Goal: Task Accomplishment & Management: Manage account settings

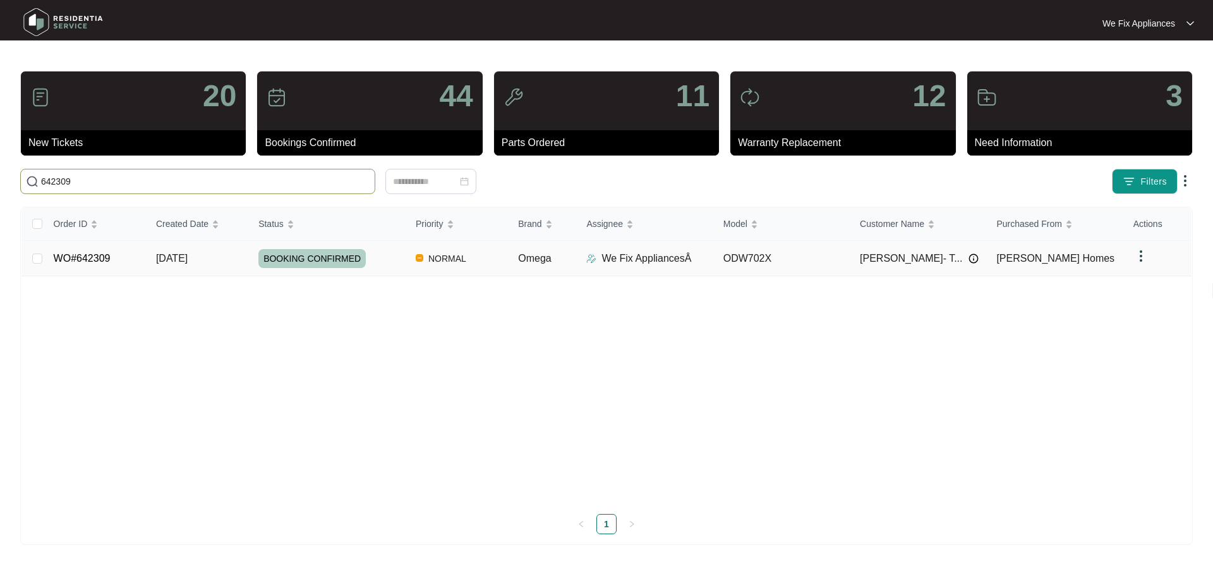
type input "642309"
click at [83, 257] on link "WO#642309" at bounding box center [82, 258] width 57 height 11
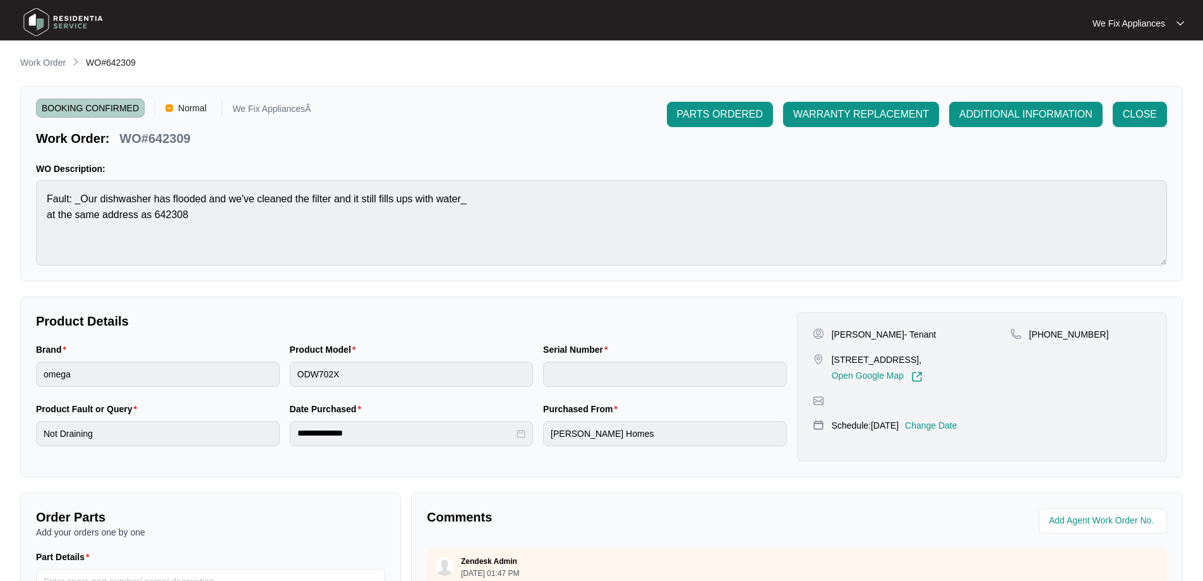
click at [953, 419] on p "Change Date" at bounding box center [931, 425] width 52 height 13
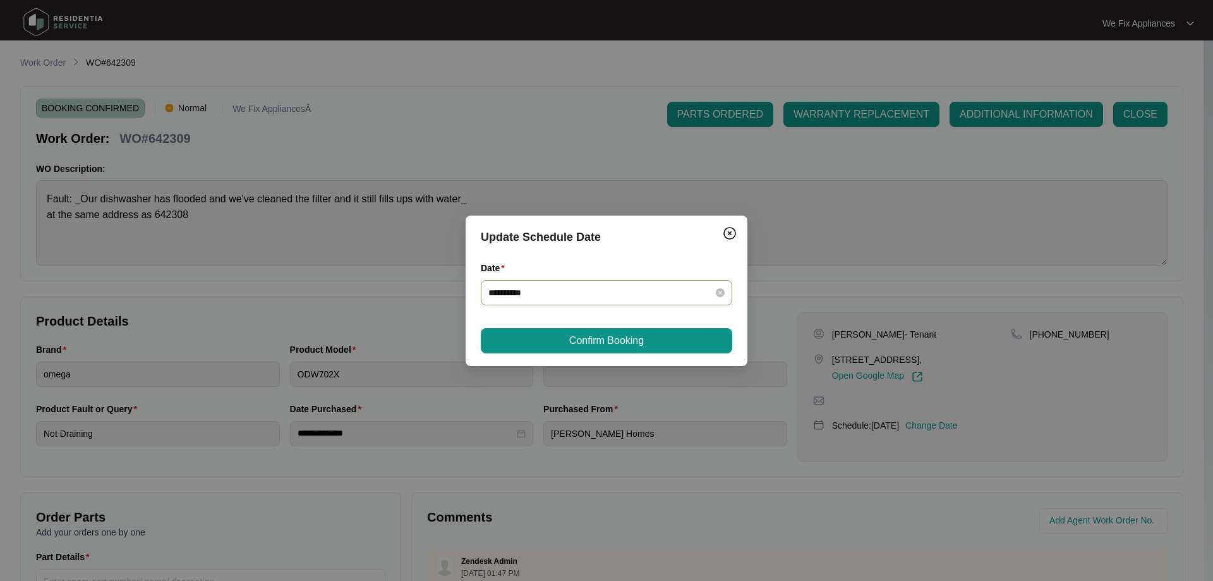
click at [639, 298] on input "**********" at bounding box center [598, 293] width 221 height 14
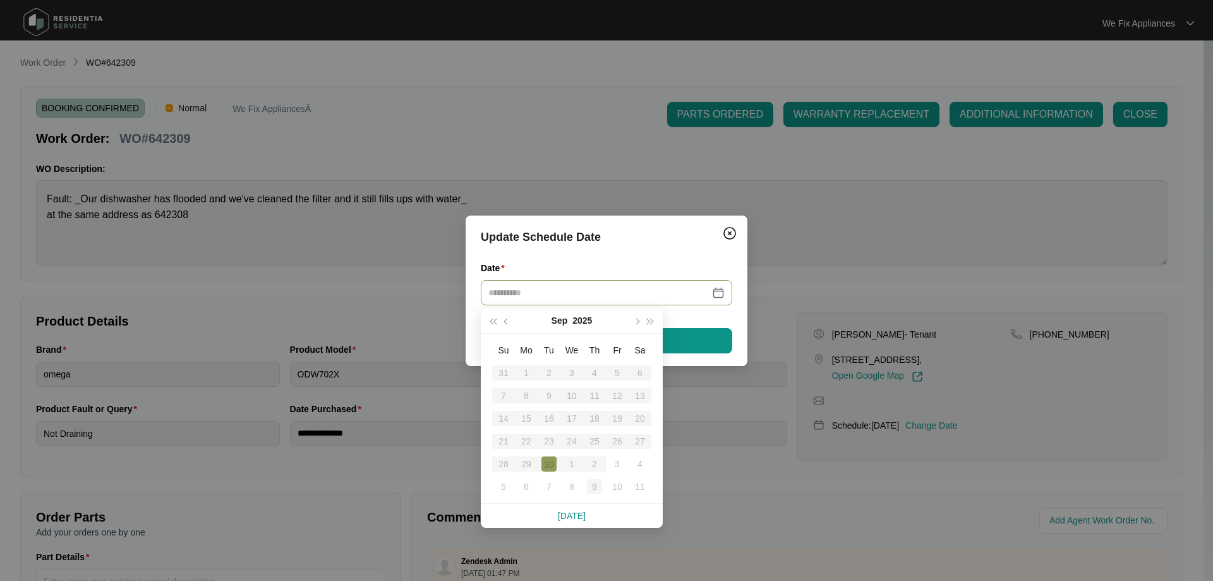
click at [591, 487] on div "9" at bounding box center [594, 486] width 15 height 15
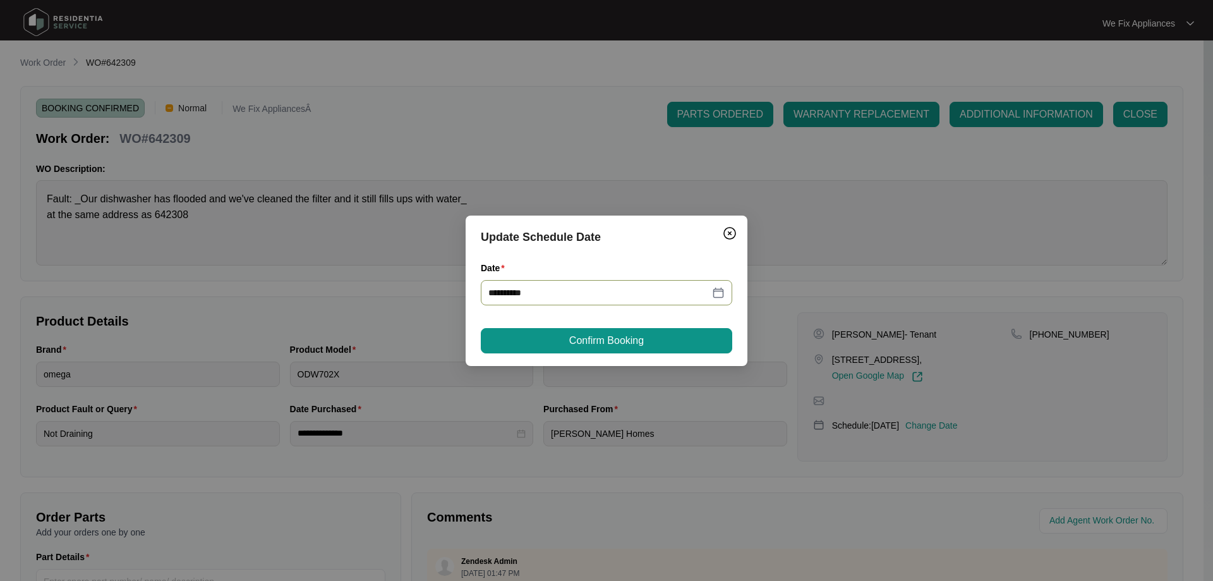
type input "**********"
click at [634, 347] on span "Confirm Booking" at bounding box center [606, 340] width 75 height 15
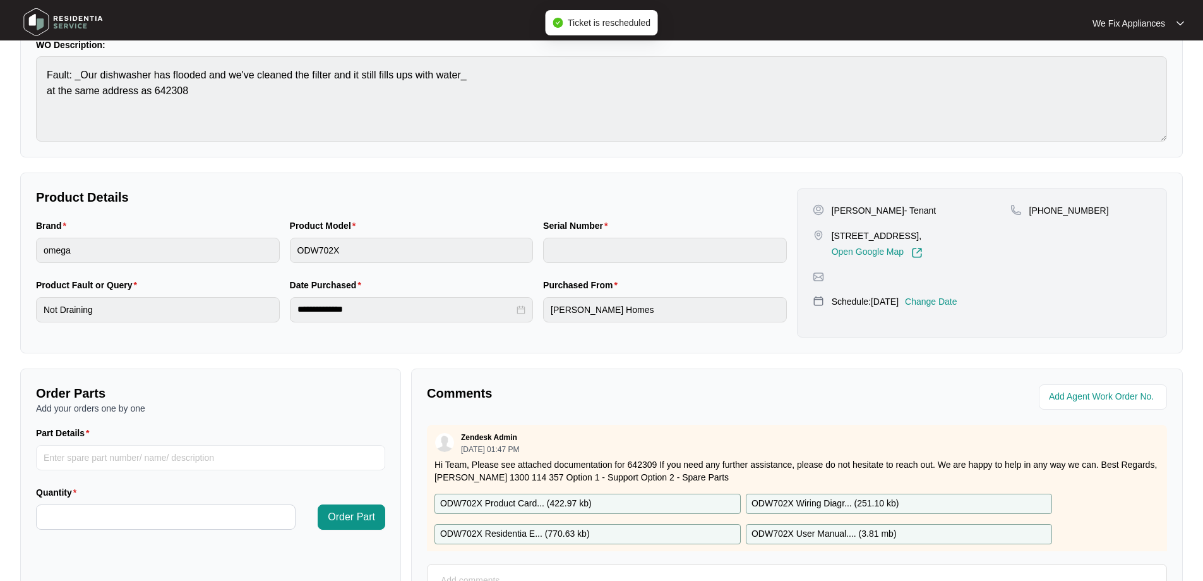
scroll to position [253, 0]
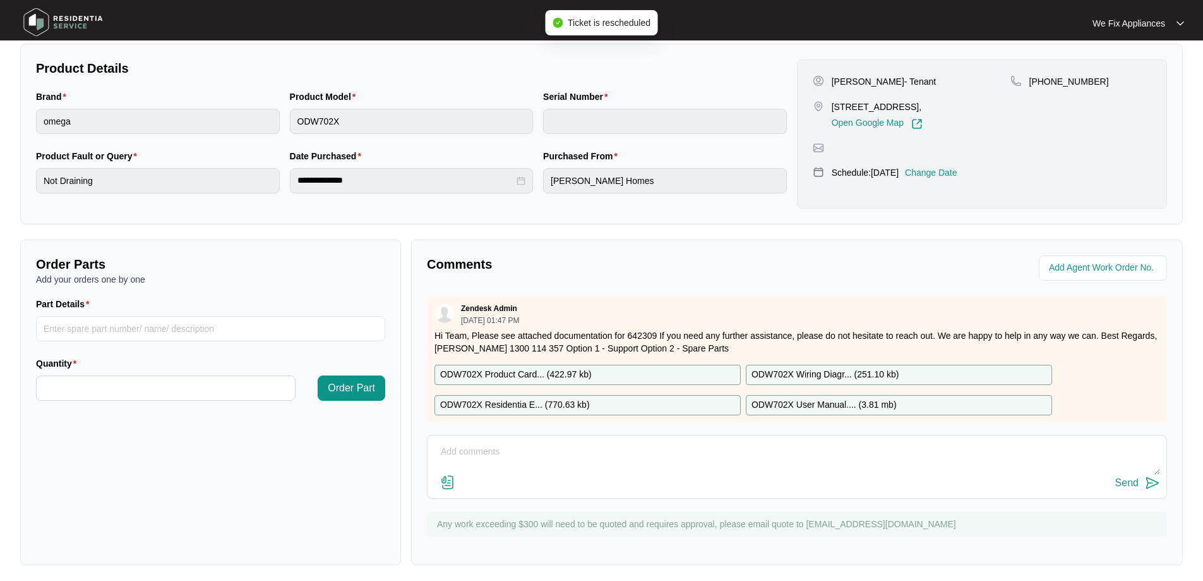
drag, startPoint x: 570, startPoint y: 488, endPoint x: 582, endPoint y: 475, distance: 18.3
click at [582, 476] on div "Send" at bounding box center [797, 467] width 740 height 64
click at [738, 449] on textarea "Hi team, customer requested [DATE] day off thank you." at bounding box center [797, 458] width 726 height 33
type textarea "Hi team, customer requested [DATE] day off thank you."
click at [1133, 479] on div "Send" at bounding box center [1127, 482] width 23 height 11
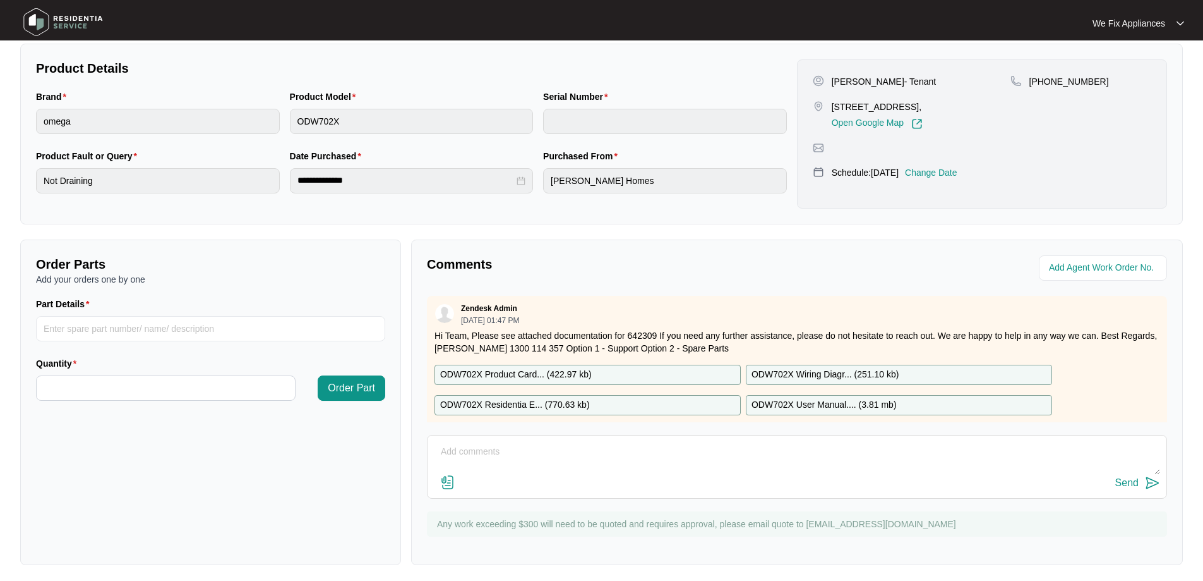
click at [62, 20] on img at bounding box center [63, 22] width 88 height 38
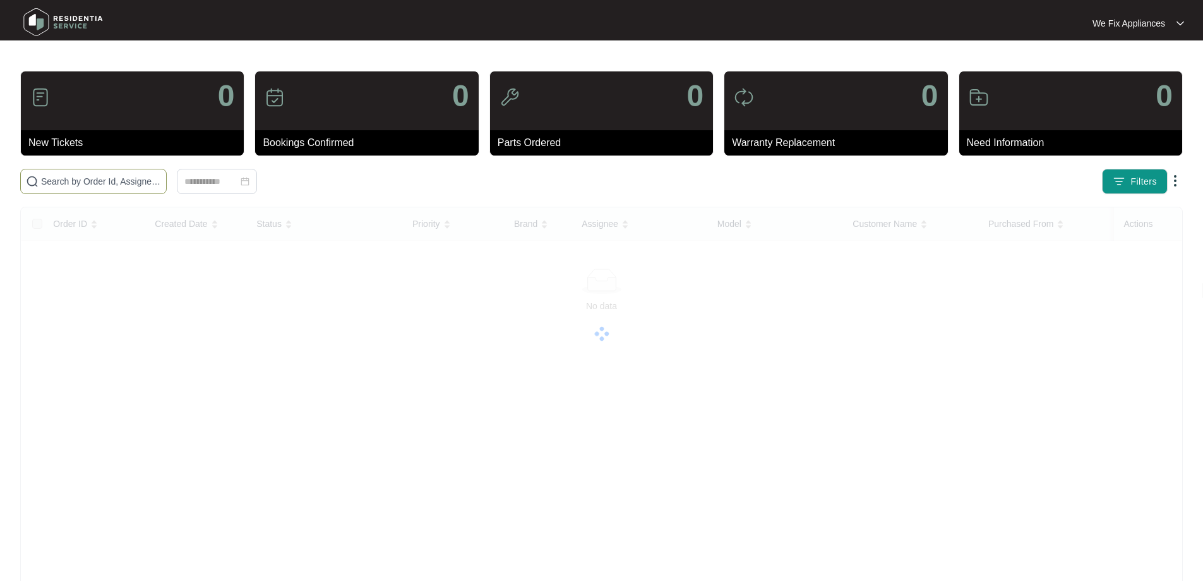
paste input "642308"
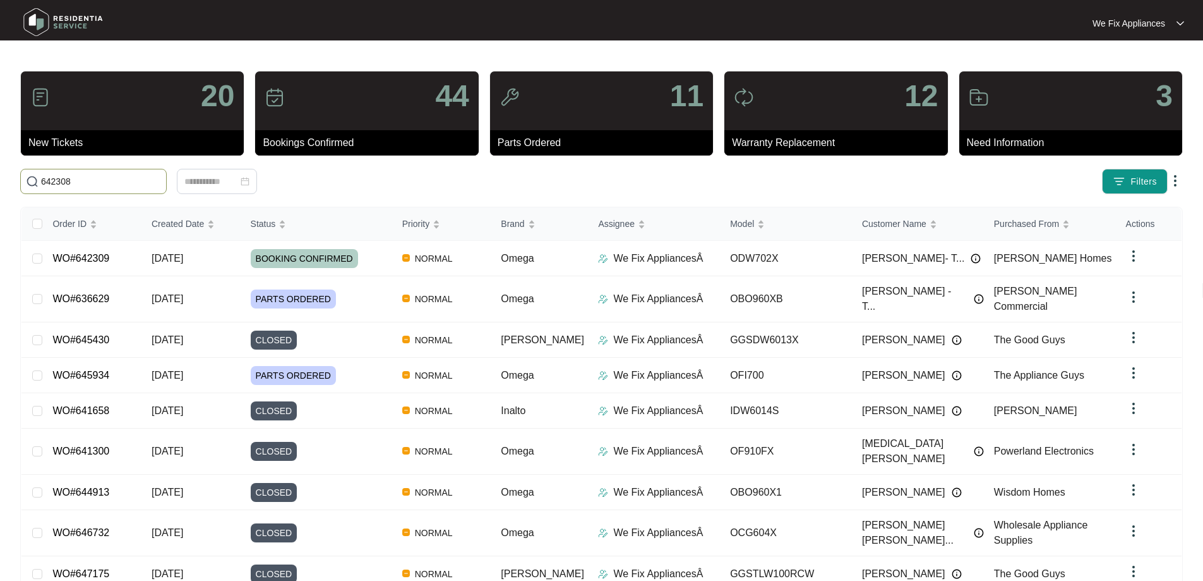
type input "642308"
click at [83, 191] on span "642308" at bounding box center [93, 181] width 147 height 25
drag, startPoint x: 69, startPoint y: 184, endPoint x: 0, endPoint y: 160, distance: 73.5
click at [0, 160] on main "20 New Tickets 44 Bookings Confirmed 11 Parts Ordered 12 Warranty Replacement 3…" at bounding box center [601, 344] width 1203 height 688
paste input "642308"
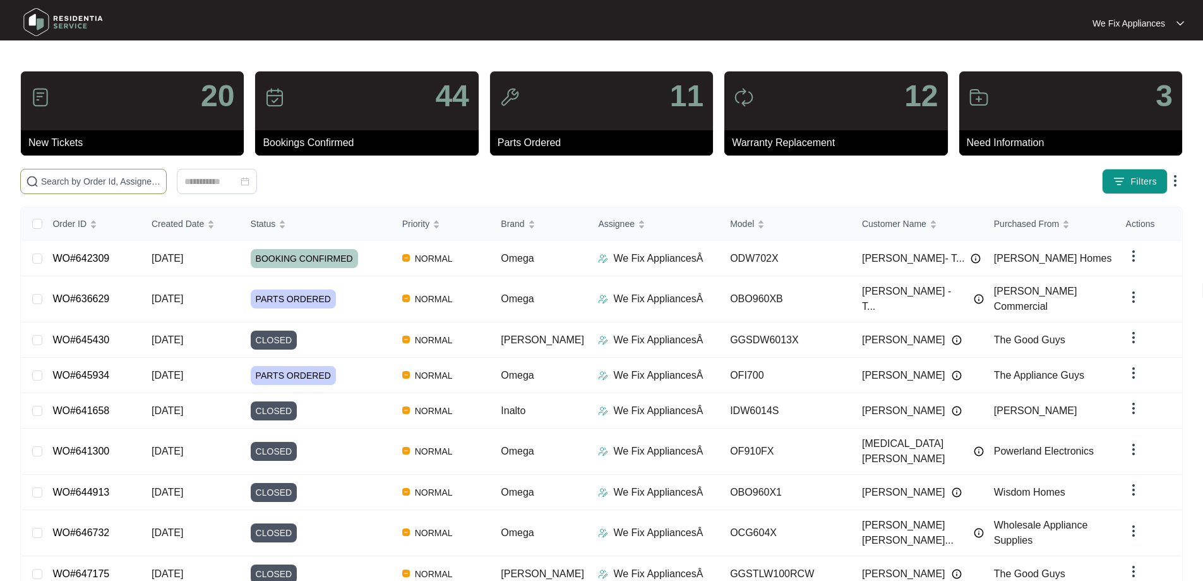
type input "642308"
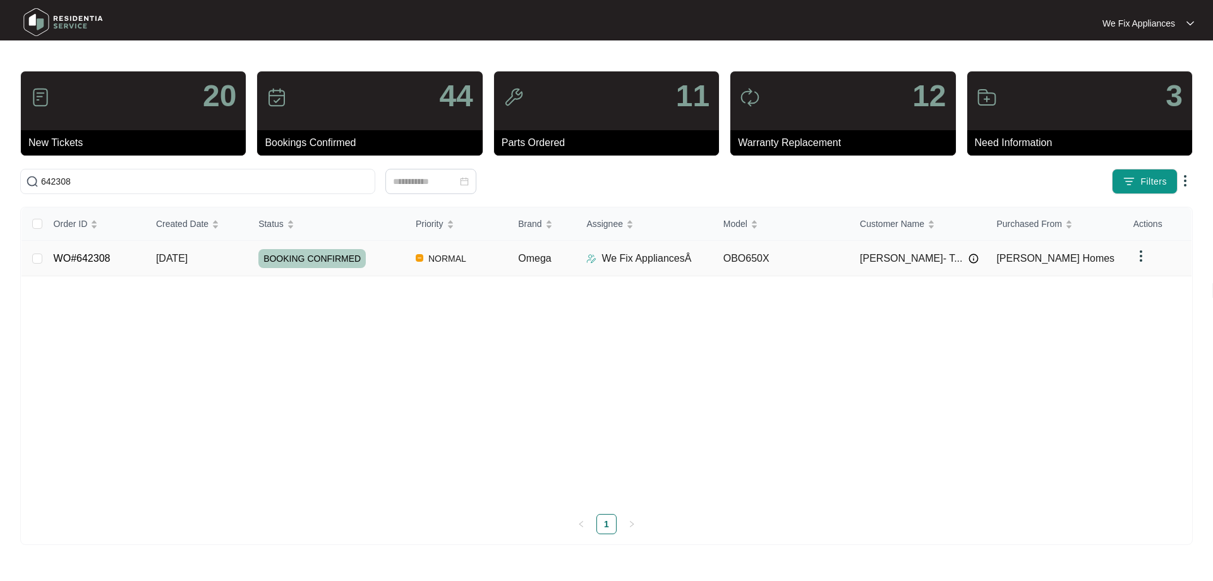
click at [75, 253] on link "WO#642308" at bounding box center [82, 258] width 57 height 11
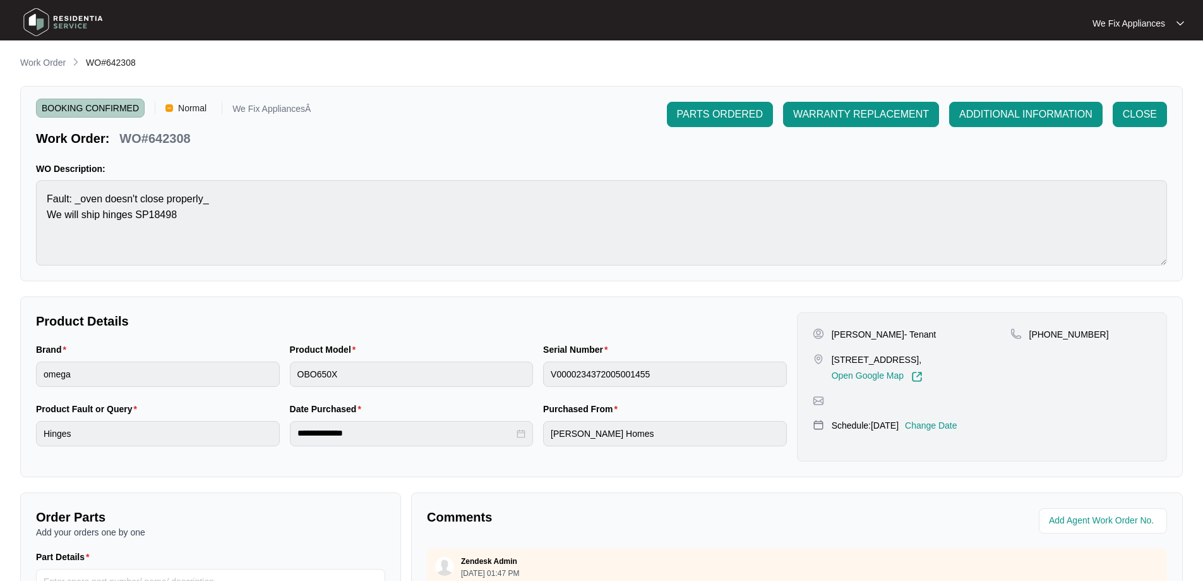
click at [946, 423] on p "Change Date" at bounding box center [931, 425] width 52 height 13
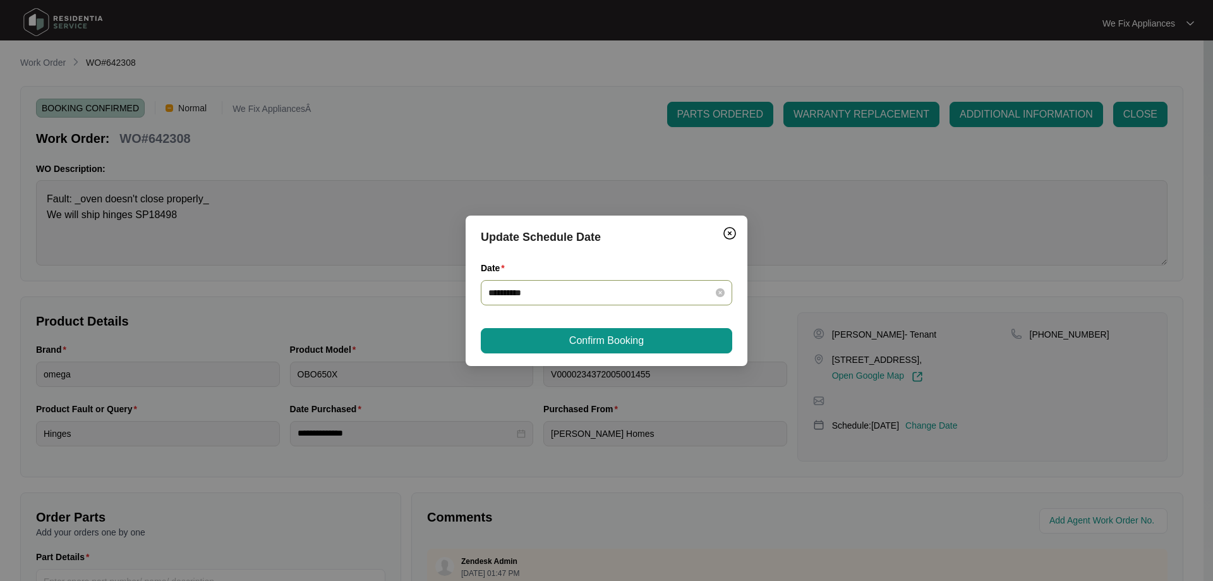
click at [572, 292] on input "**********" at bounding box center [598, 293] width 221 height 14
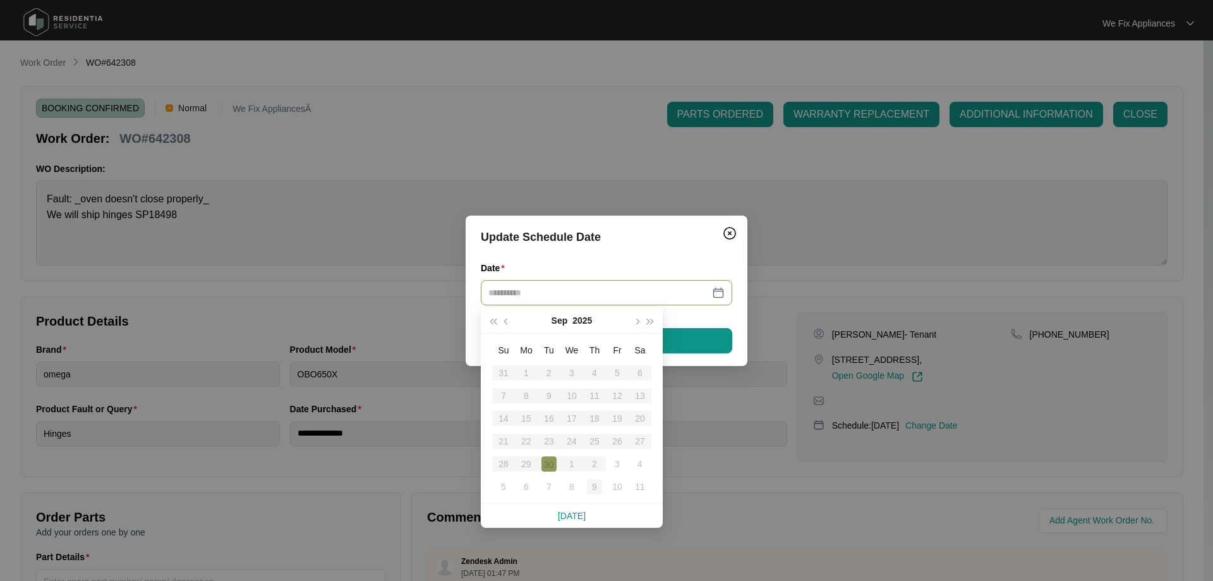
type input "**********"
click at [594, 485] on div "9" at bounding box center [594, 486] width 15 height 15
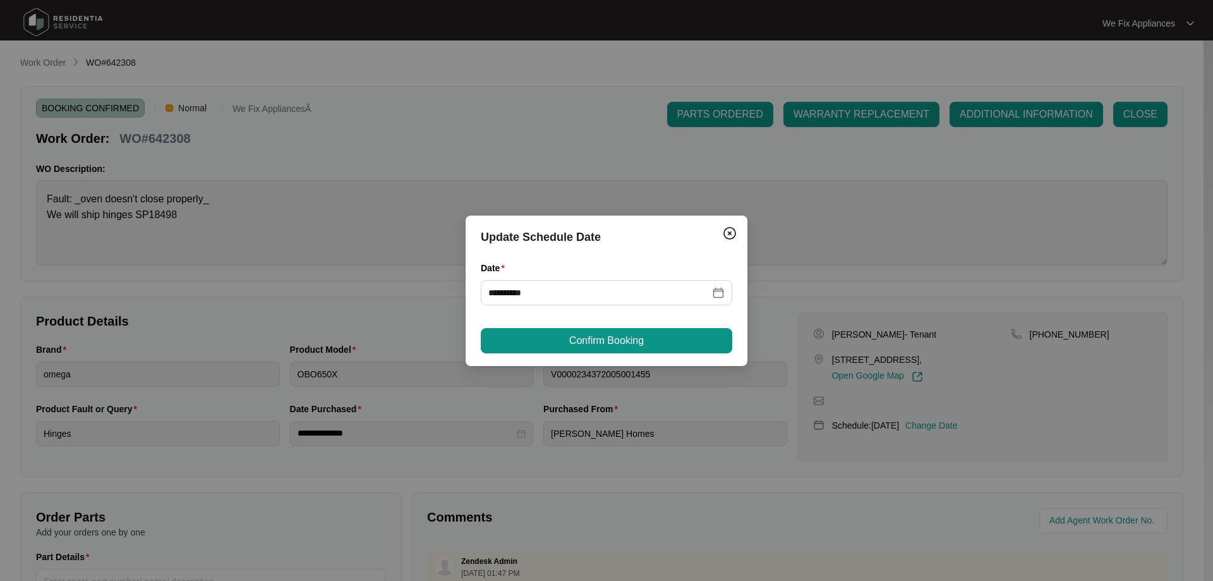
click at [621, 326] on div "**********" at bounding box center [607, 290] width 282 height 150
click at [613, 344] on span "Confirm Booking" at bounding box center [606, 340] width 75 height 15
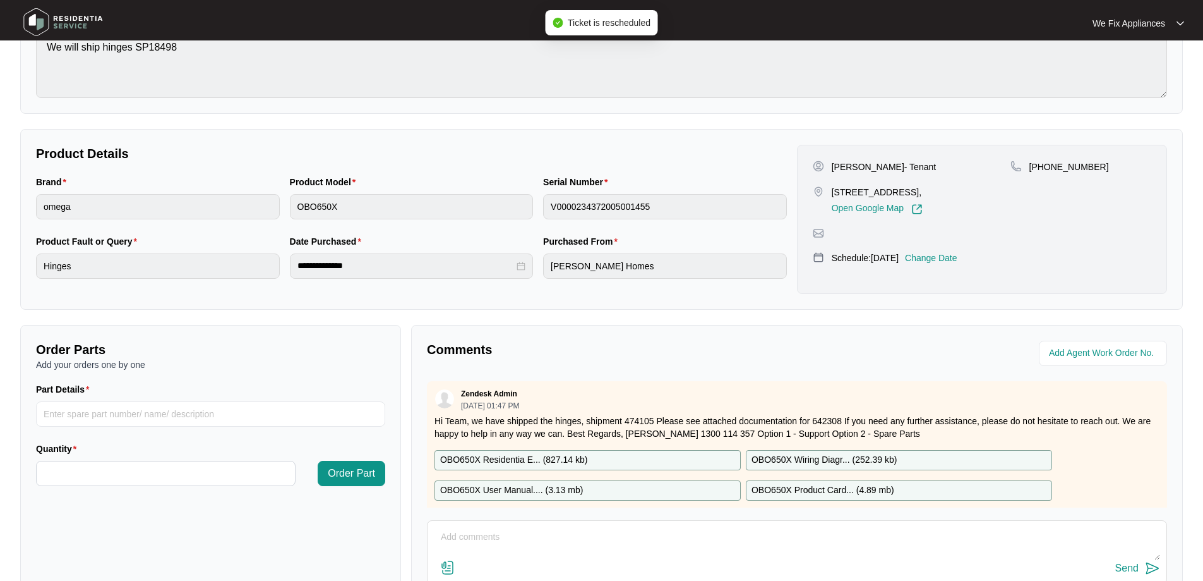
scroll to position [258, 0]
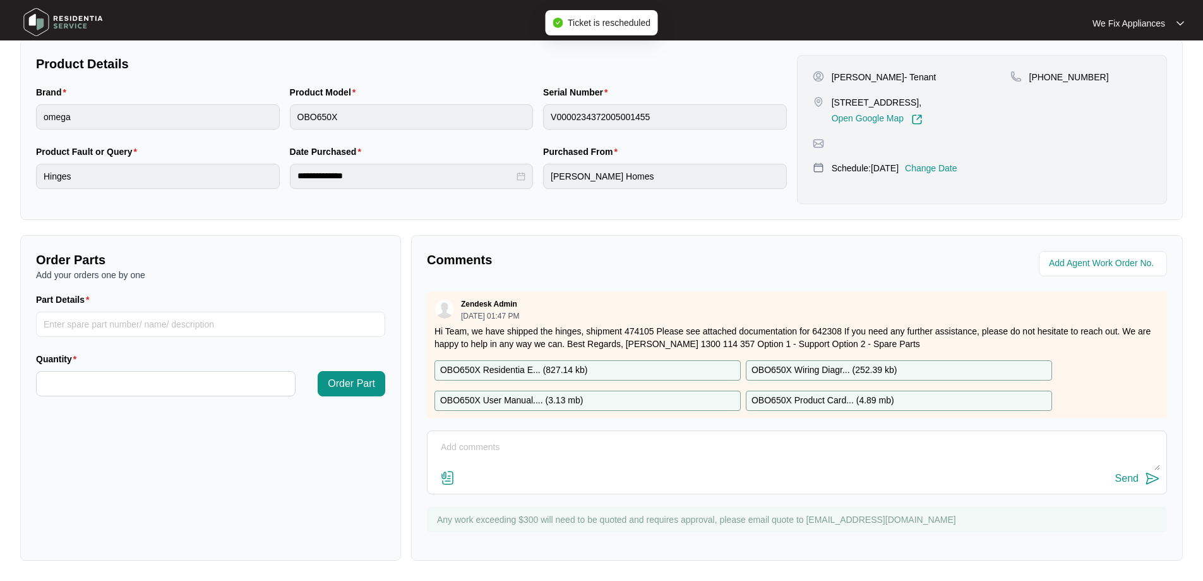
drag, startPoint x: 521, startPoint y: 471, endPoint x: 515, endPoint y: 484, distance: 14.1
click at [515, 484] on div "Send" at bounding box center [797, 462] width 740 height 64
type textarea "Hi team, just fyi - customer requested [DATE] day off thank you."
click at [1133, 470] on button "Send" at bounding box center [1138, 478] width 45 height 17
click at [75, 16] on img at bounding box center [63, 22] width 88 height 38
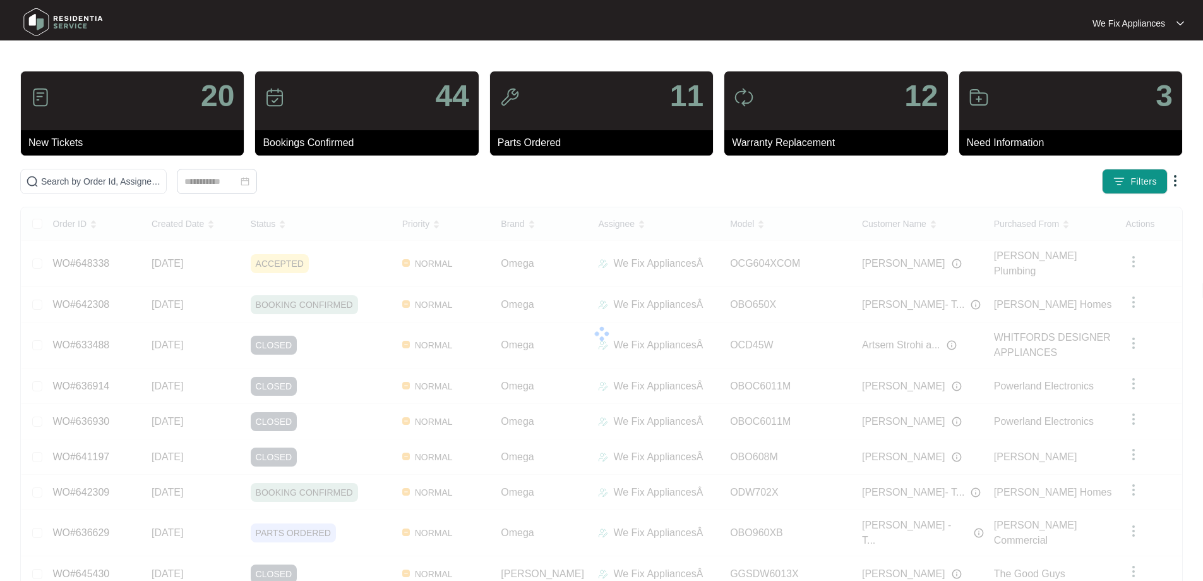
click at [37, 23] on img at bounding box center [63, 22] width 88 height 38
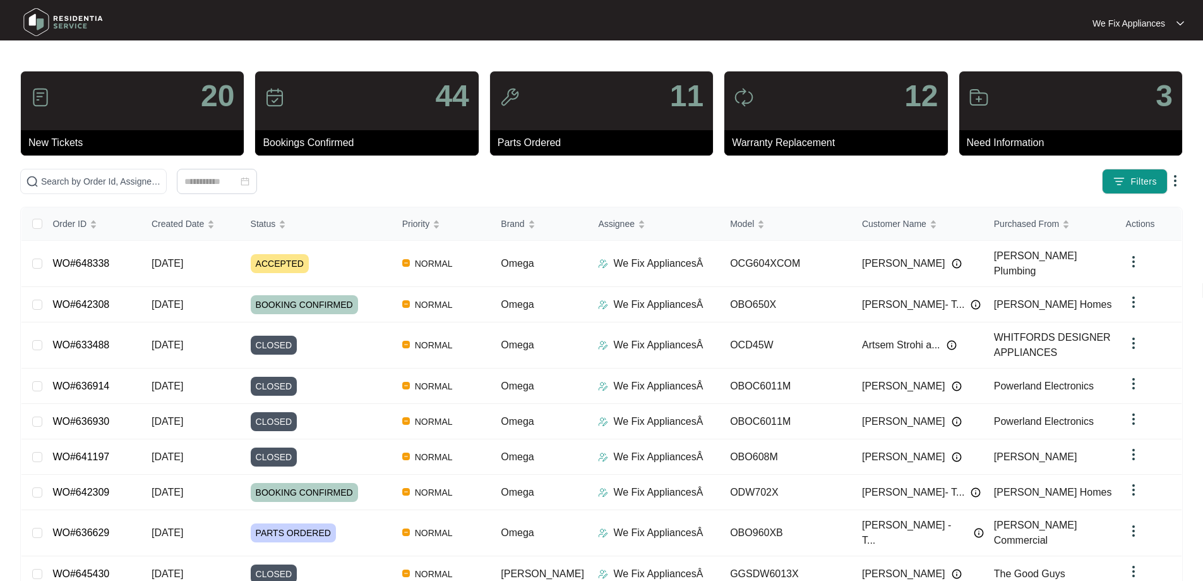
click at [39, 14] on img at bounding box center [63, 22] width 88 height 38
click at [93, 178] on input "text" at bounding box center [101, 181] width 120 height 14
paste input "645327"
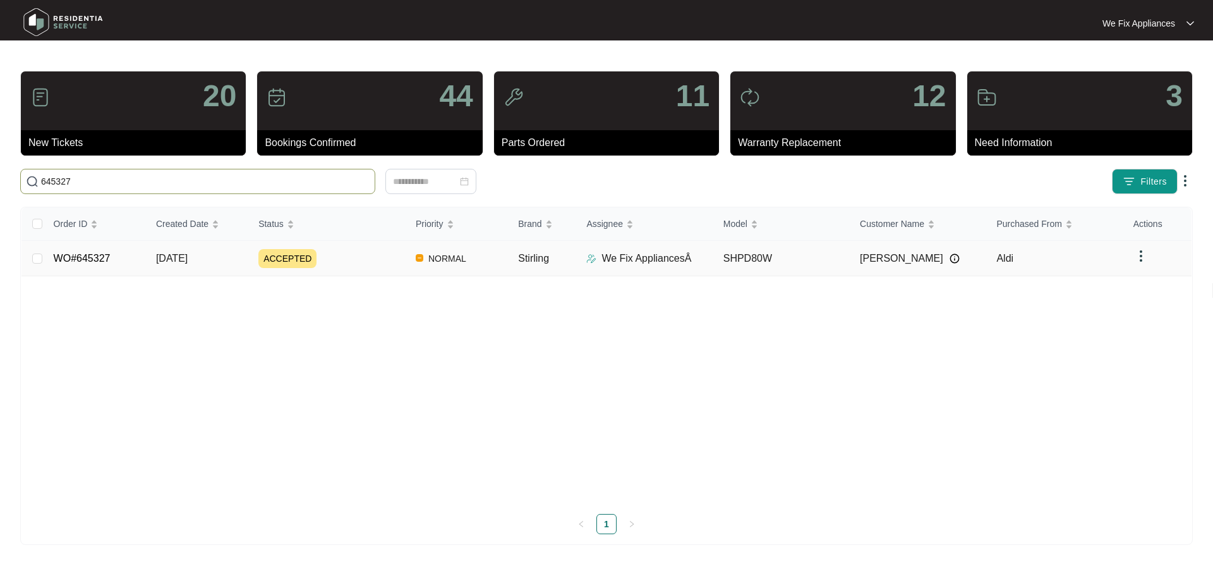
type input "645327"
click at [287, 260] on span "ACCEPTED" at bounding box center [287, 258] width 58 height 19
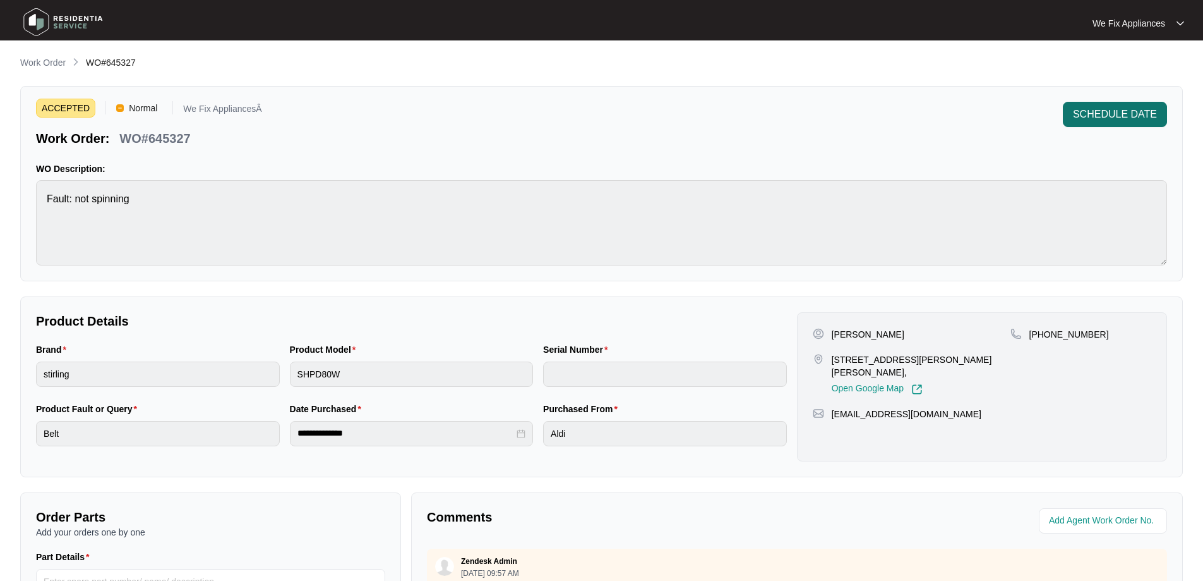
click at [1144, 115] on span "SCHEDULE DATE" at bounding box center [1115, 114] width 84 height 15
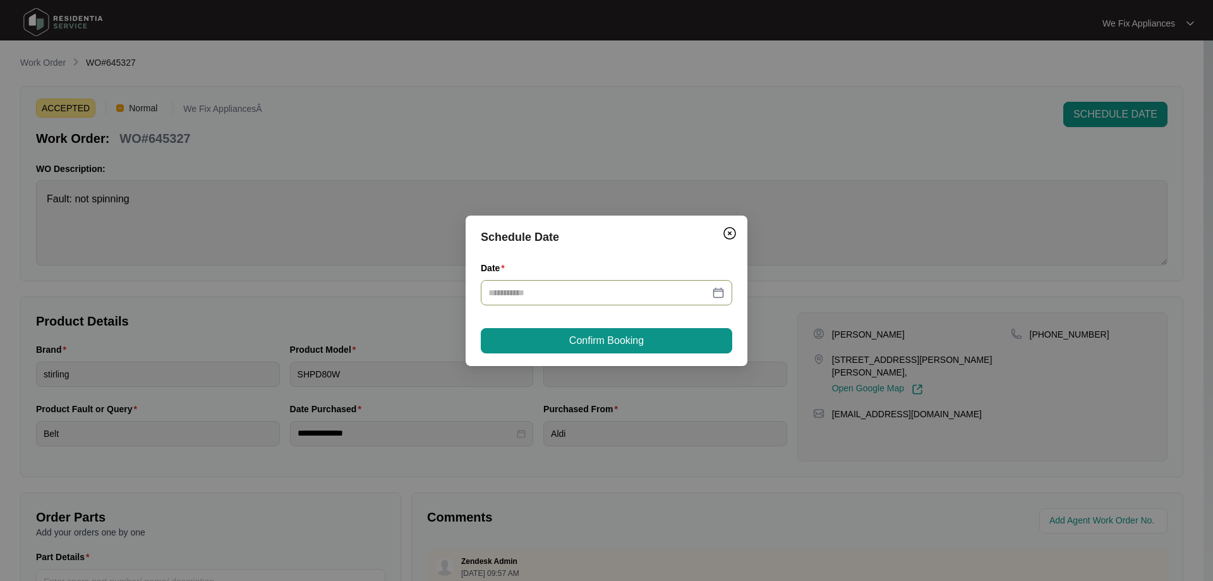
click at [716, 294] on div at bounding box center [606, 293] width 236 height 14
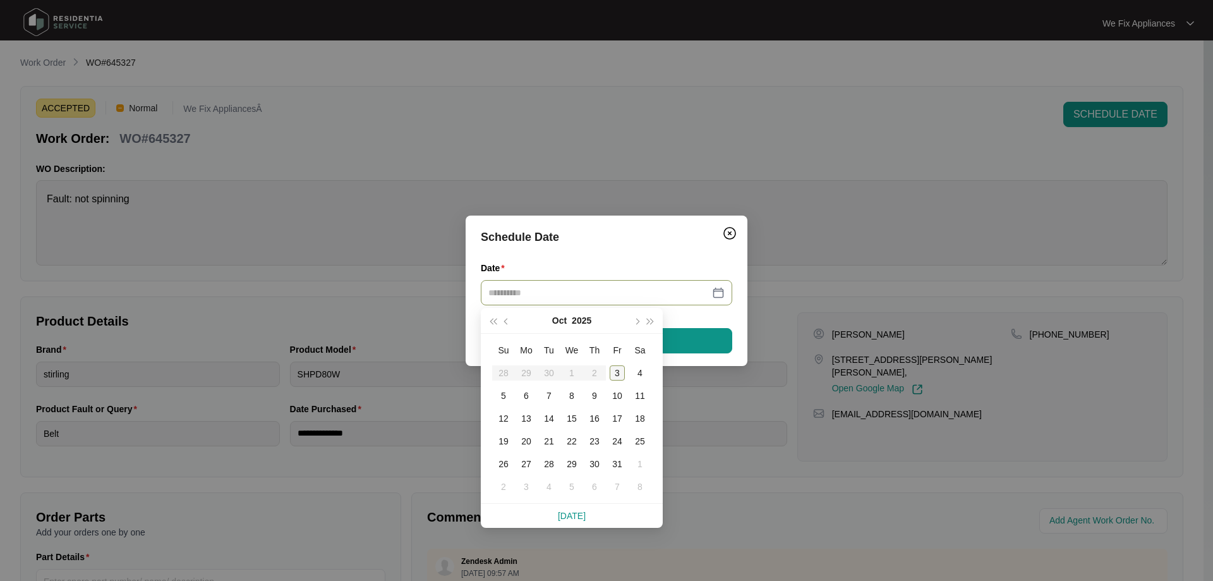
type input "**********"
click at [618, 371] on div "3" at bounding box center [617, 372] width 15 height 15
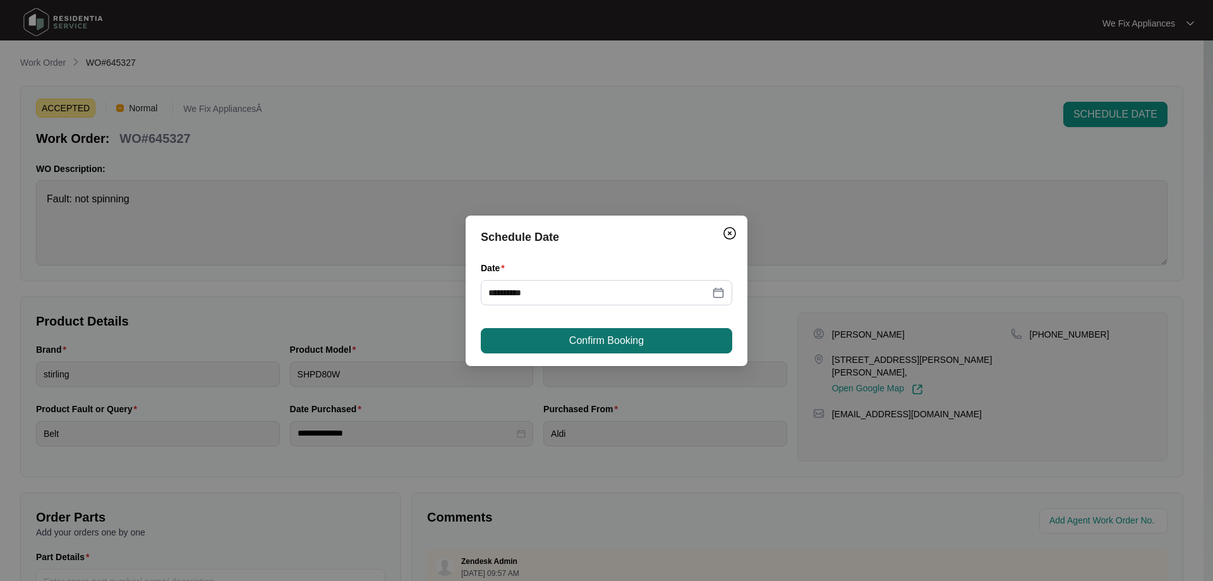
click at [617, 347] on span "Confirm Booking" at bounding box center [606, 340] width 75 height 15
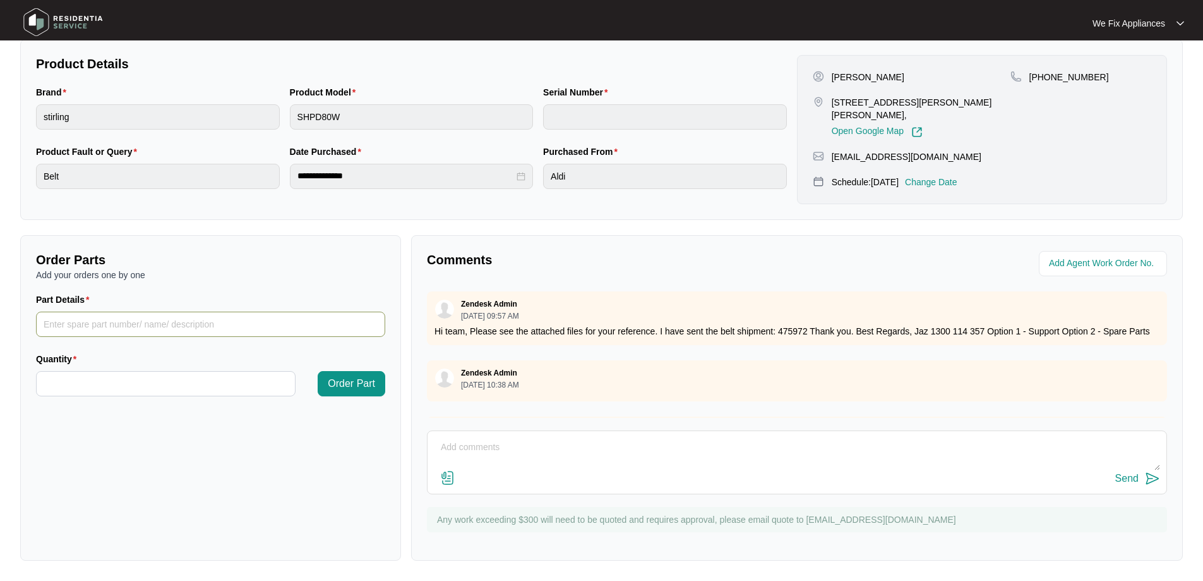
click at [84, 327] on input "Part Details" at bounding box center [210, 323] width 349 height 25
paste input "SP14326"
type input "SP14326 motor"
click at [96, 392] on input "Quantity" at bounding box center [166, 383] width 258 height 24
type input "*"
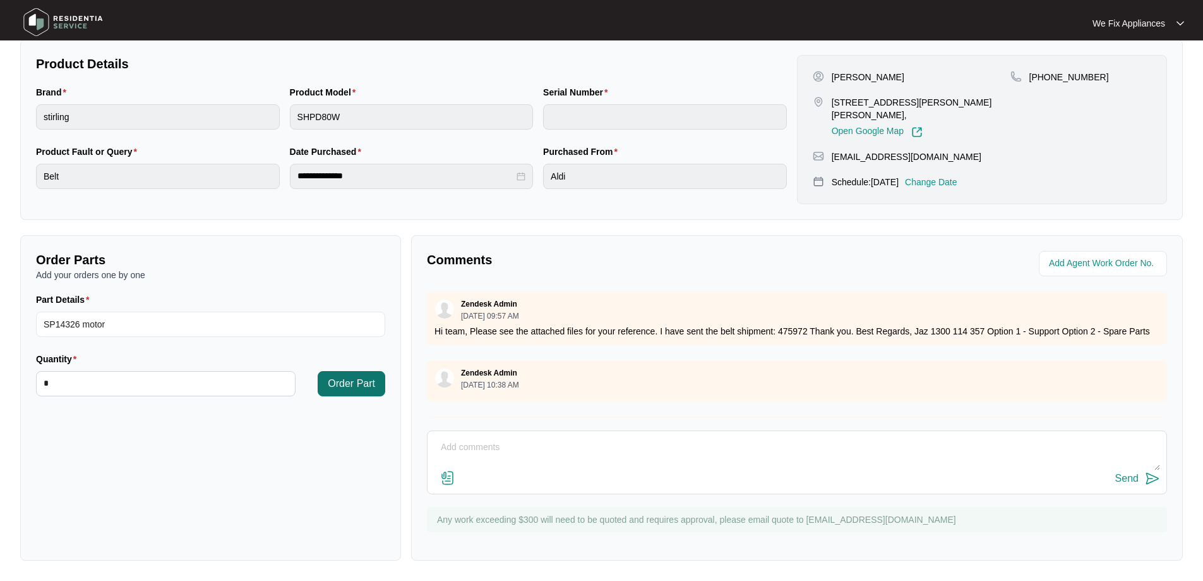
click at [344, 380] on span "Order Part" at bounding box center [351, 383] width 47 height 15
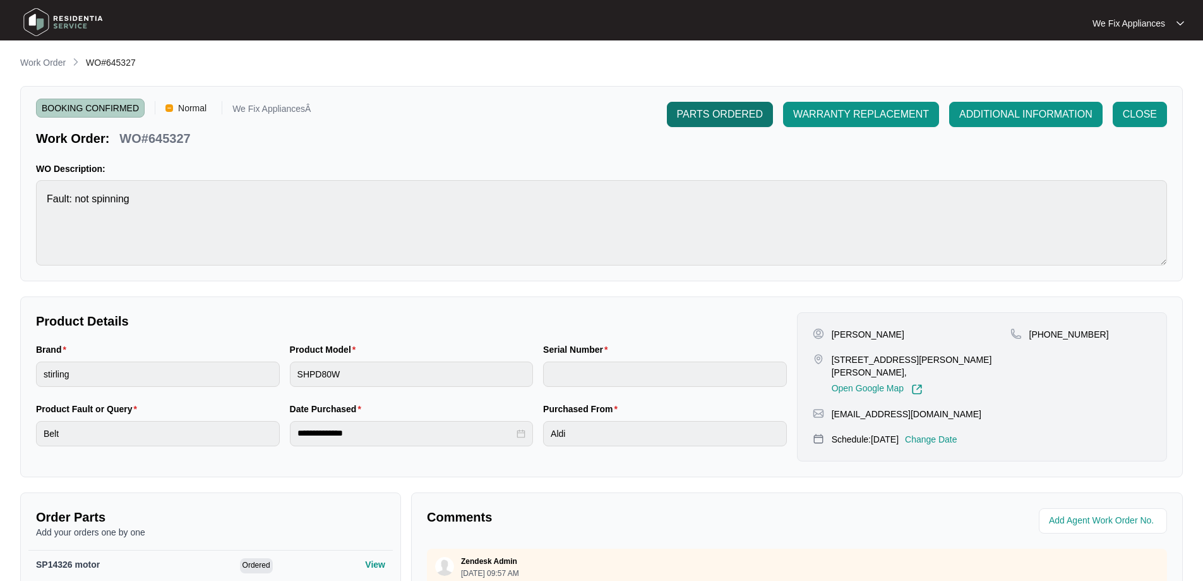
click at [710, 111] on span "PARTS ORDERED" at bounding box center [720, 114] width 86 height 15
click at [40, 22] on img at bounding box center [63, 22] width 88 height 38
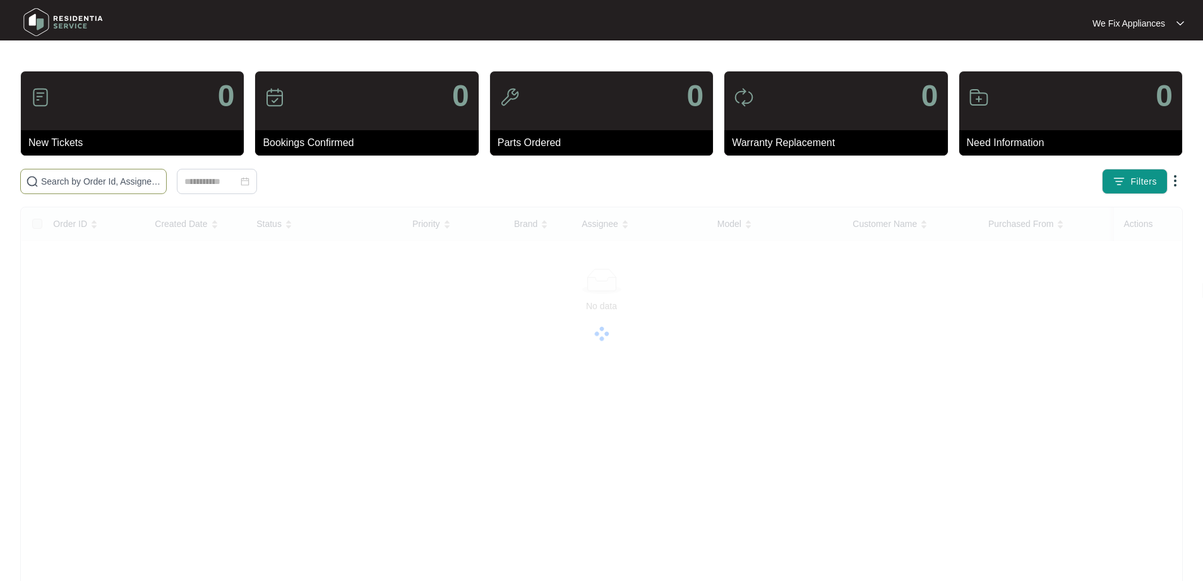
click at [90, 179] on input "text" at bounding box center [101, 181] width 120 height 14
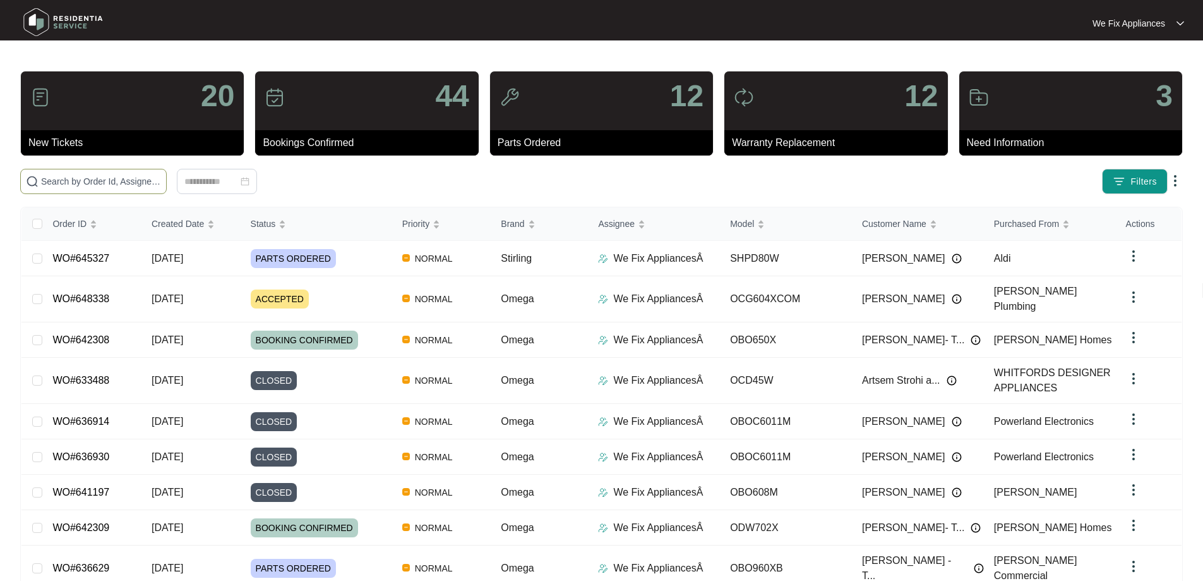
paste input "646488"
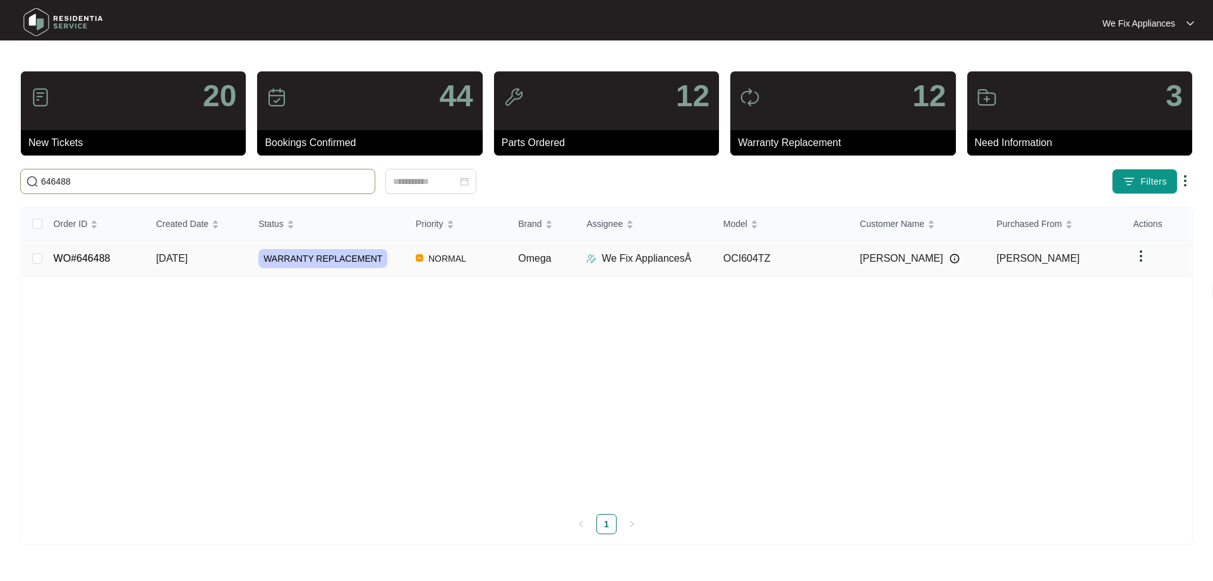
type input "646488"
click at [327, 258] on span "WARRANTY REPLACEMENT" at bounding box center [322, 258] width 129 height 19
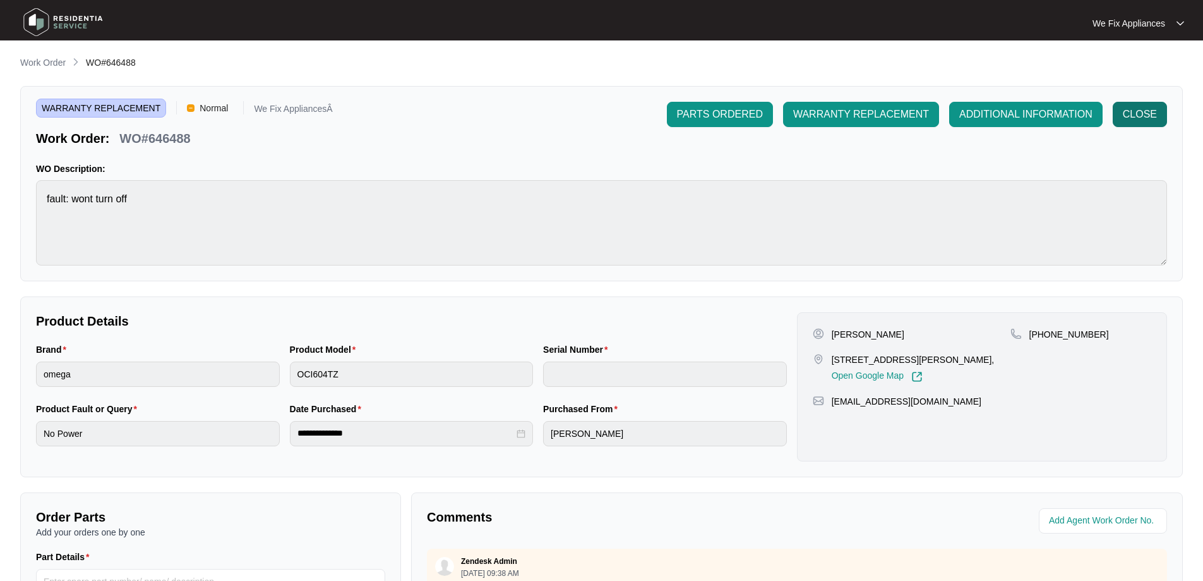
click at [1148, 115] on span "CLOSE" at bounding box center [1140, 114] width 34 height 15
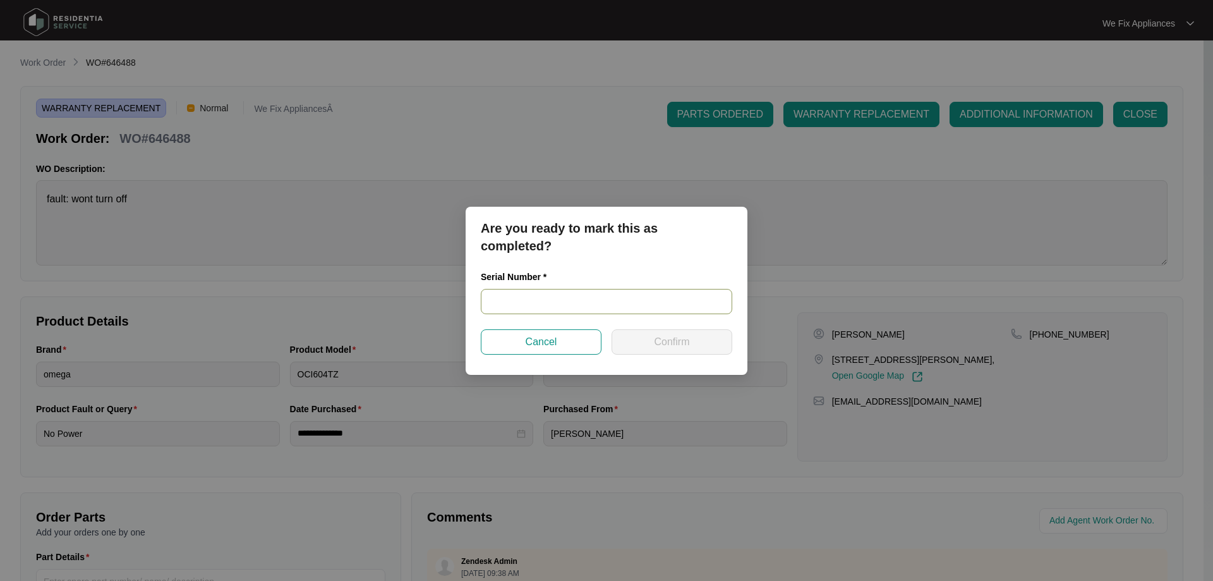
click at [514, 301] on input "text" at bounding box center [606, 301] width 251 height 25
paste input "460924290200162"
type input "460924290200162"
click at [647, 339] on button "Confirm" at bounding box center [672, 341] width 121 height 25
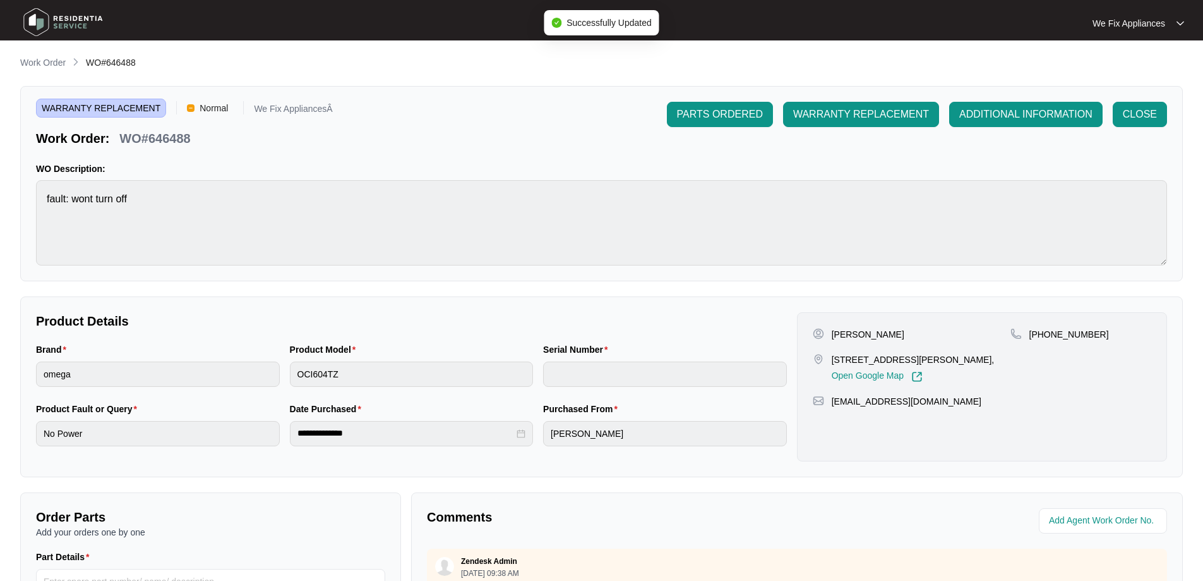
type input "460924290200162"
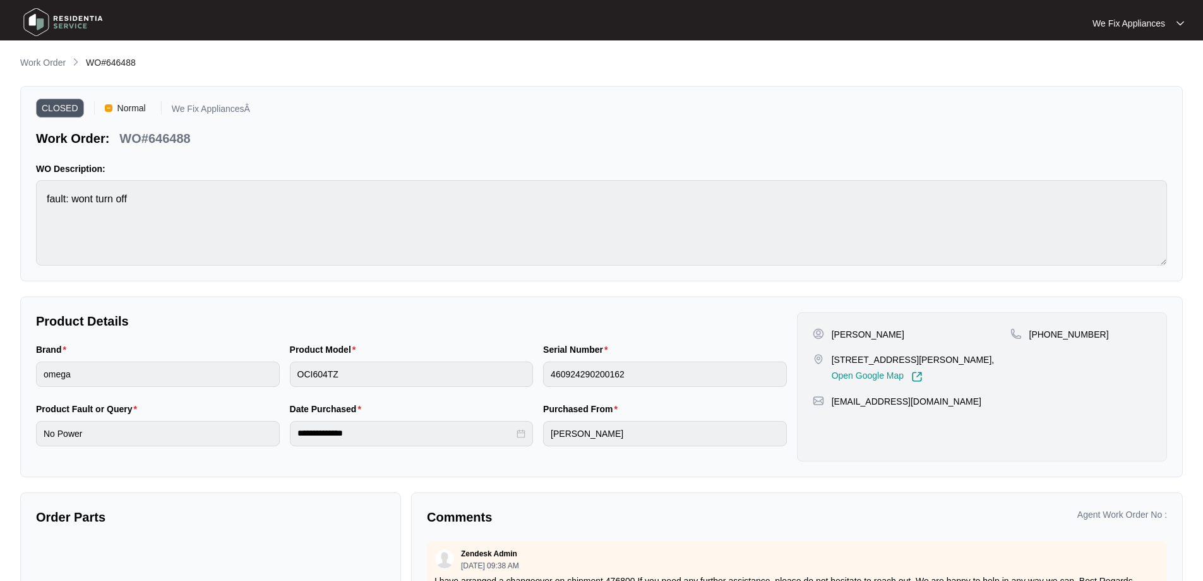
click at [35, 25] on img at bounding box center [63, 22] width 88 height 38
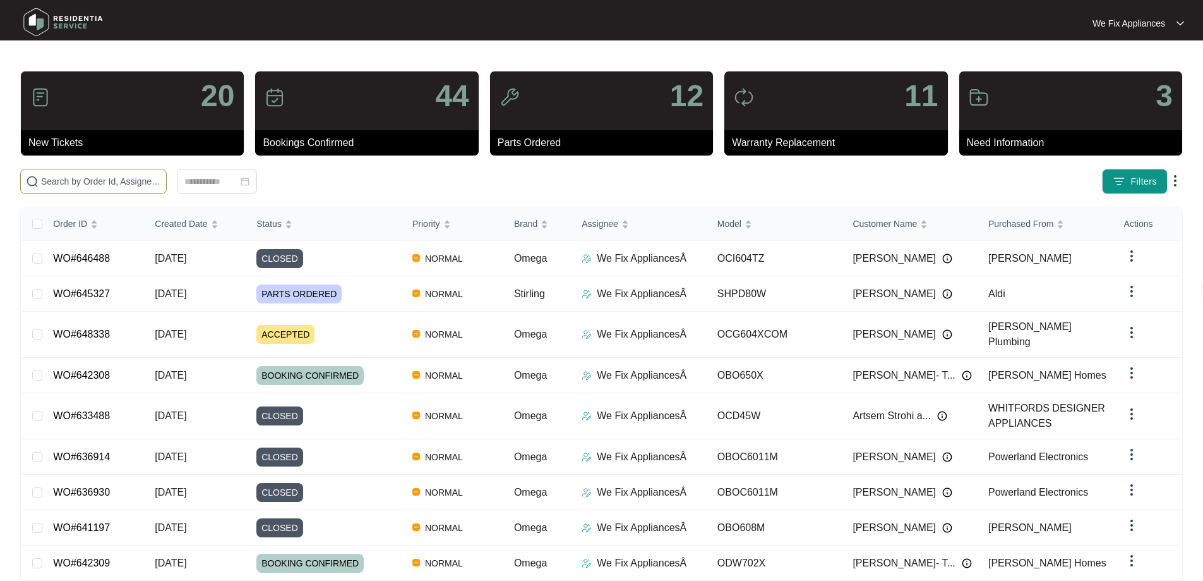
click at [79, 183] on input "text" at bounding box center [101, 181] width 120 height 14
paste input "646488"
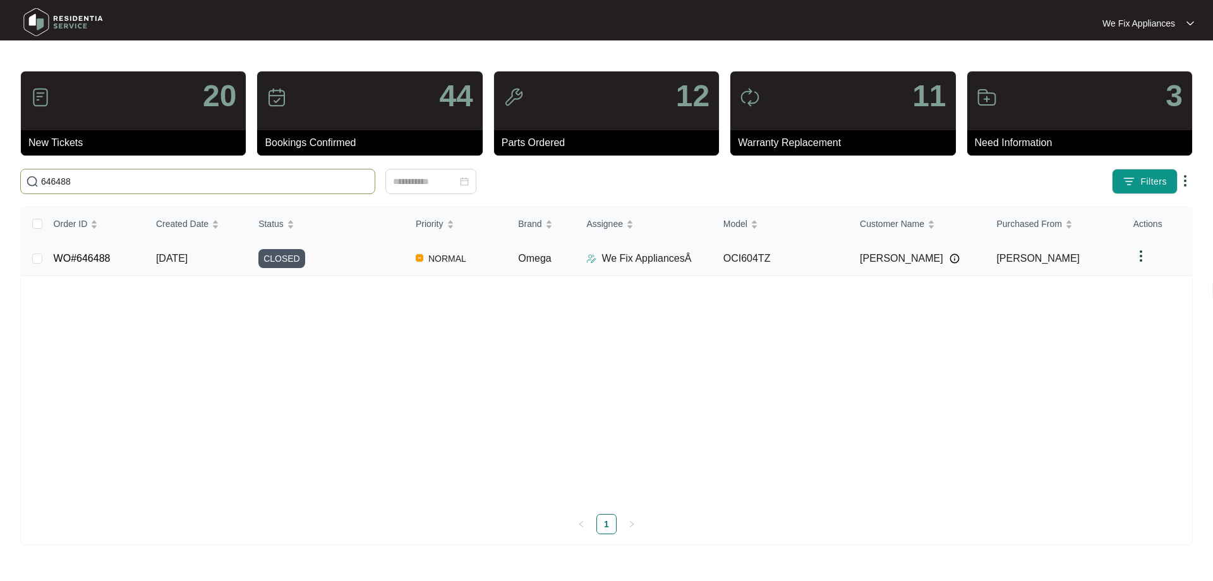
type input "646488"
click at [281, 254] on span "CLOSED" at bounding box center [281, 258] width 47 height 19
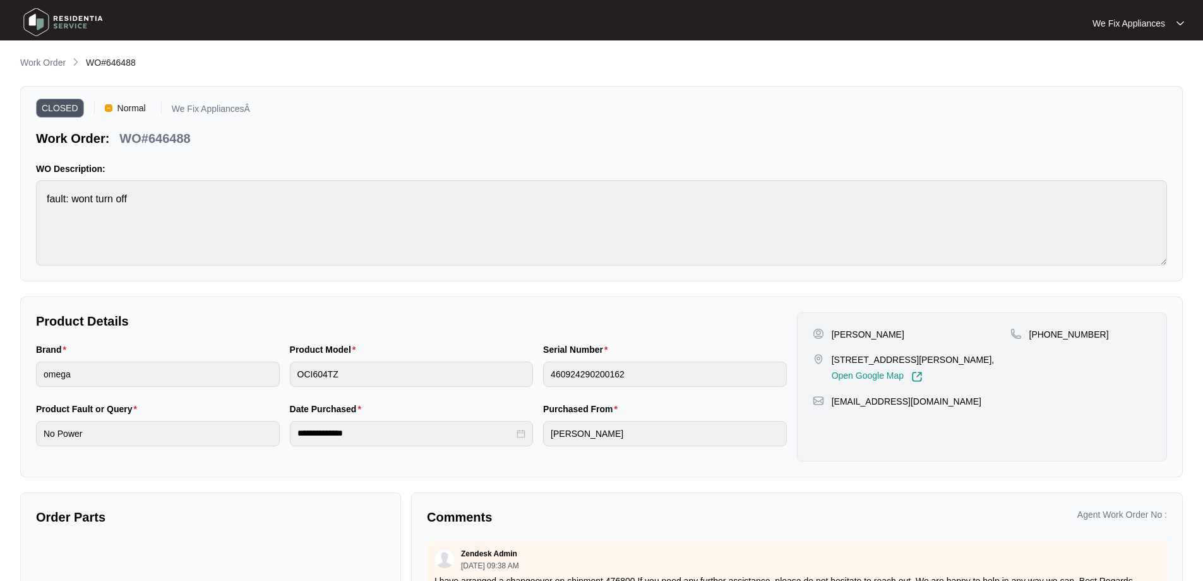
click at [42, 26] on img at bounding box center [63, 22] width 88 height 38
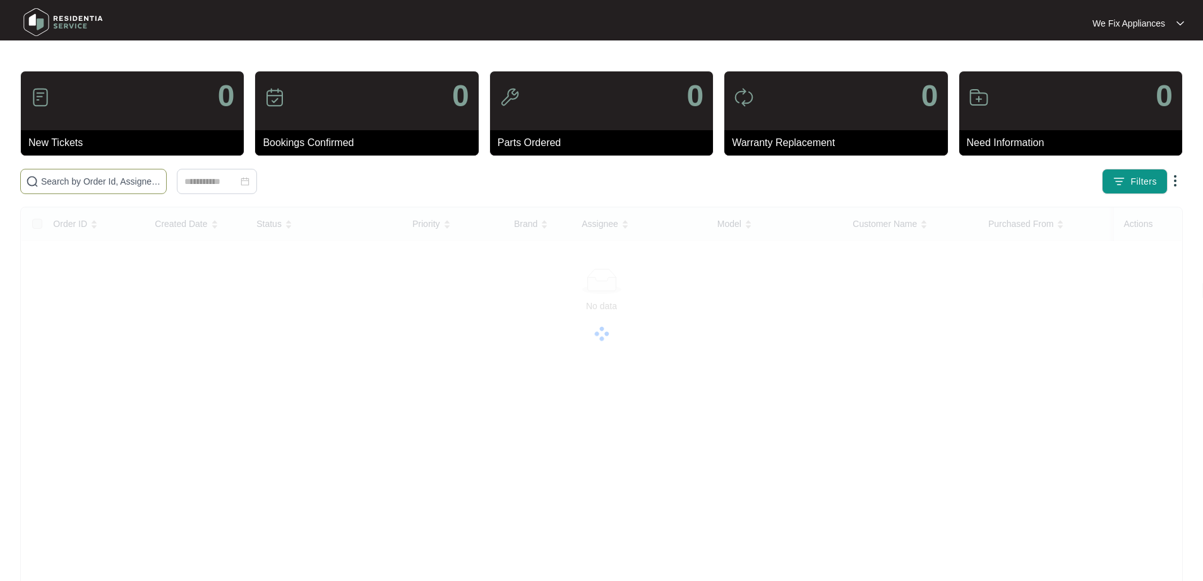
click at [88, 183] on input "text" at bounding box center [101, 181] width 120 height 14
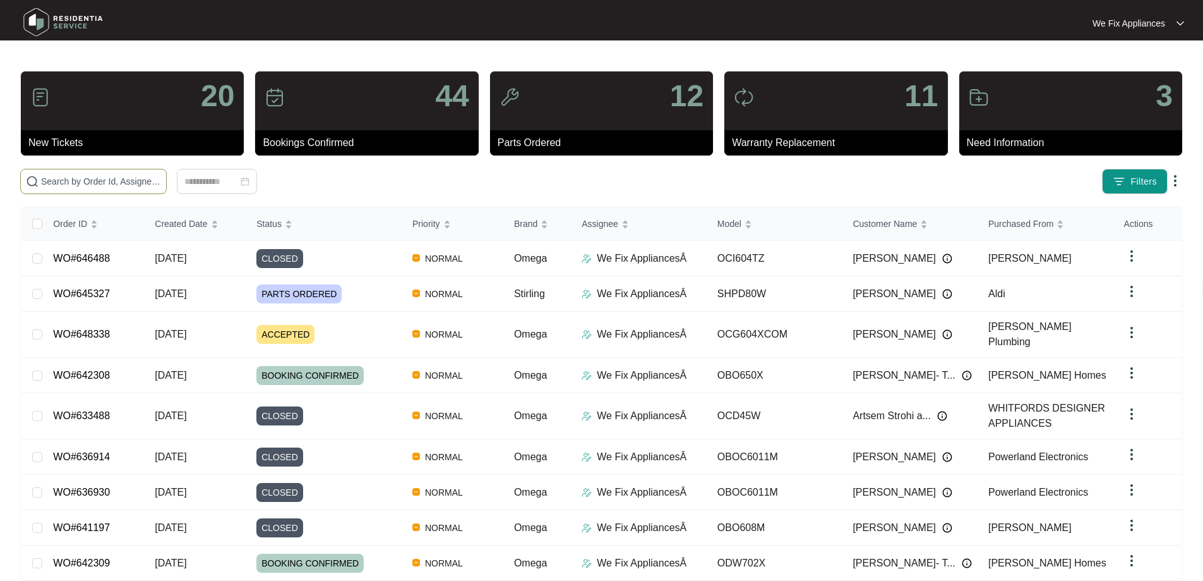
paste input "638374"
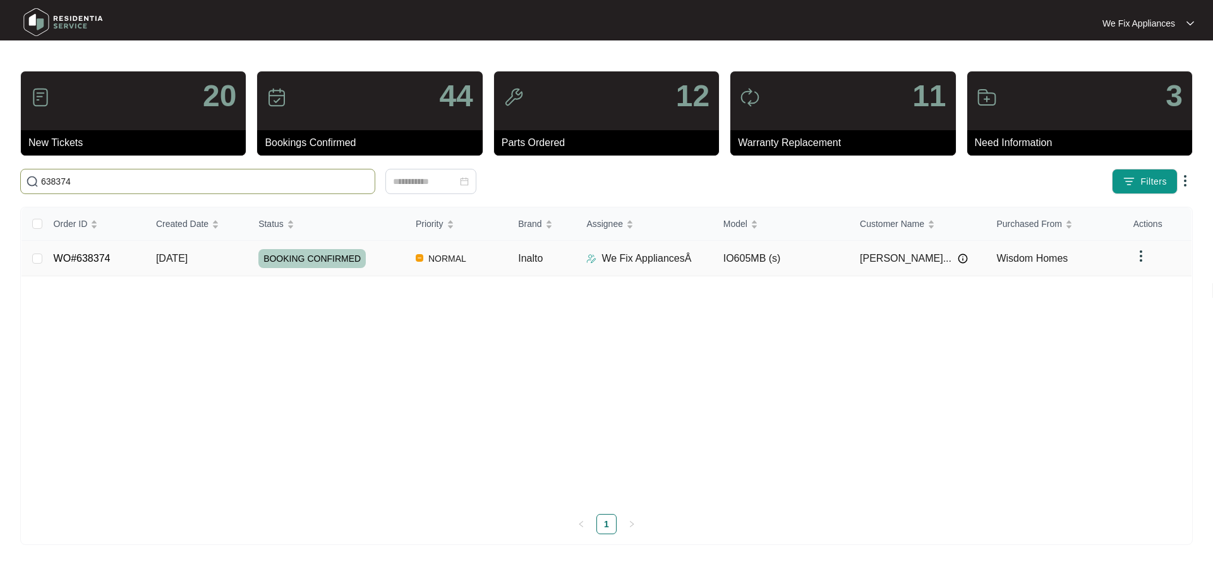
type input "638374"
click at [289, 258] on span "BOOKING CONFIRMED" at bounding box center [311, 258] width 107 height 19
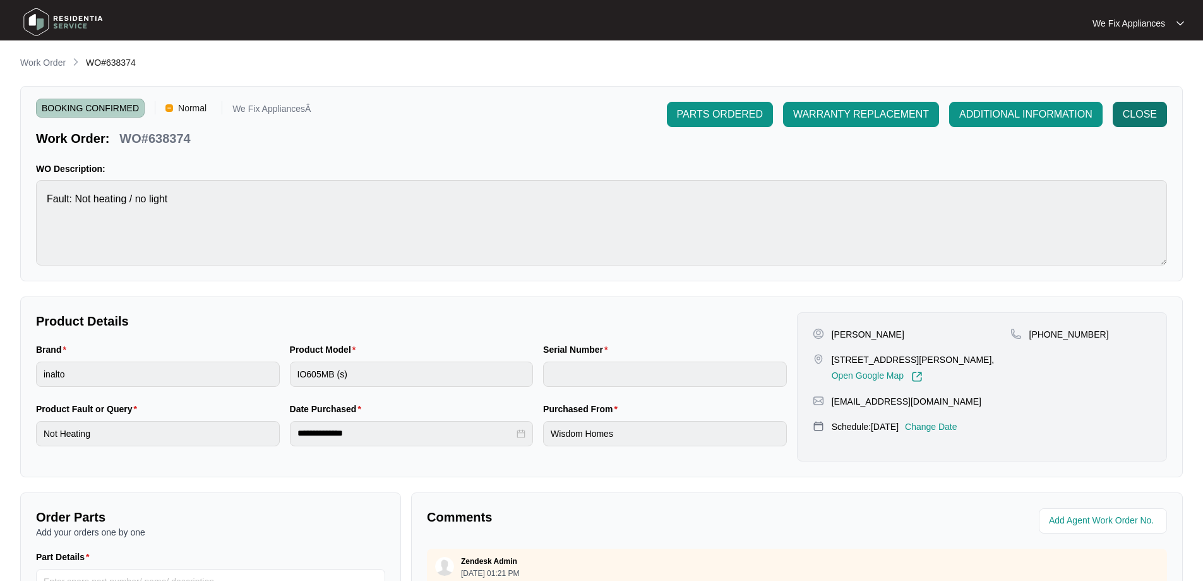
click at [1138, 118] on span "CLOSE" at bounding box center [1140, 114] width 34 height 15
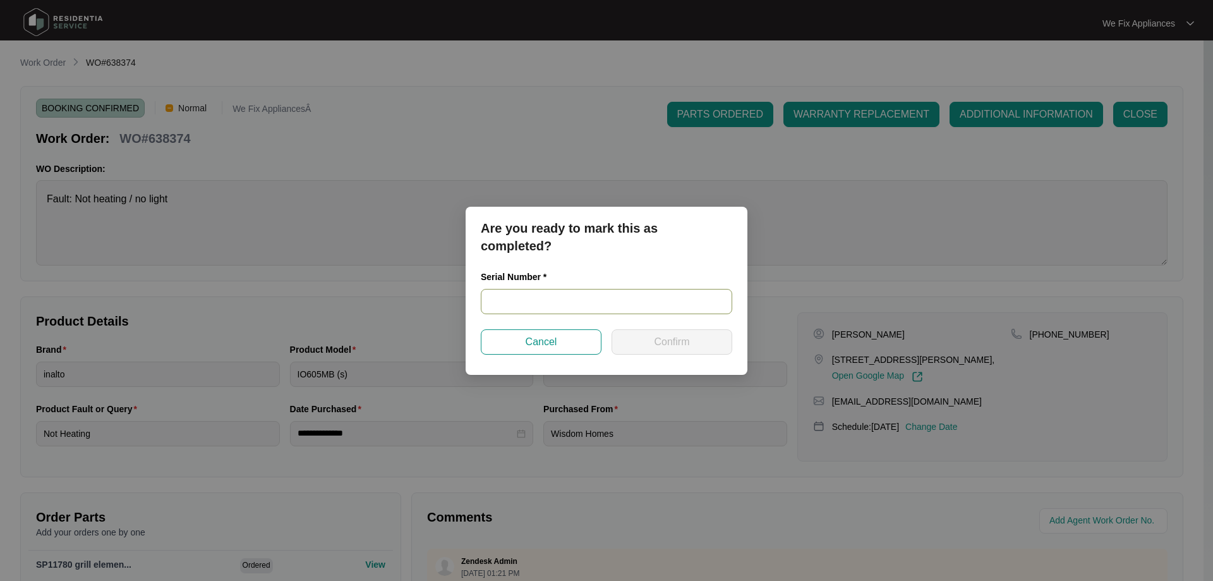
click at [523, 303] on input "text" at bounding box center [606, 301] width 251 height 25
paste input "2023250097"
type input "2023250097"
click at [670, 339] on span "Confirm" at bounding box center [671, 341] width 35 height 15
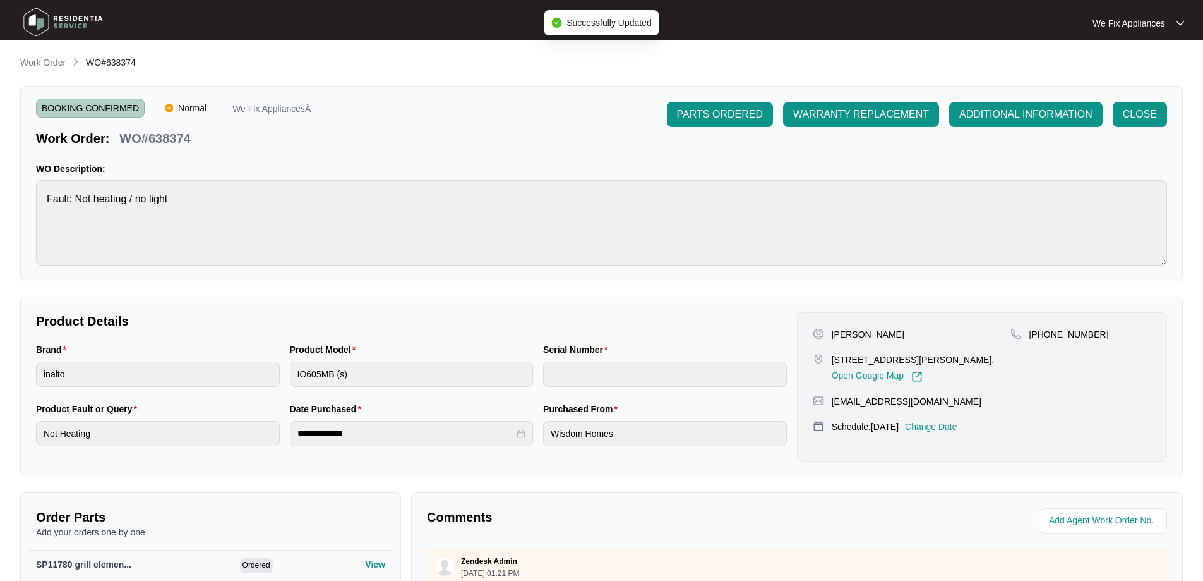
type input "2023250097"
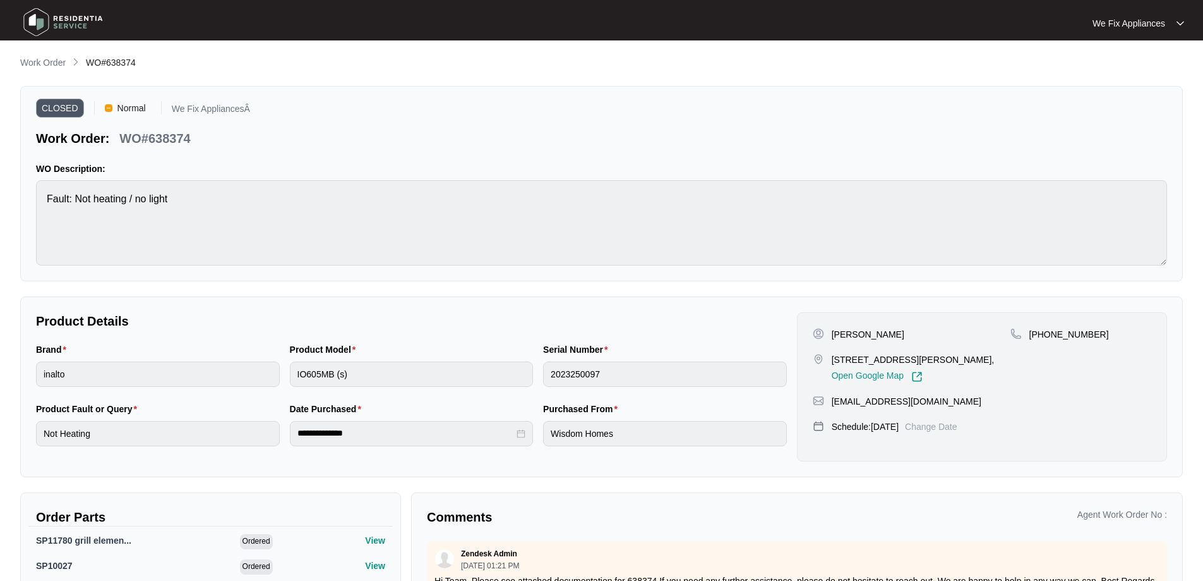
click at [40, 21] on img at bounding box center [63, 22] width 88 height 38
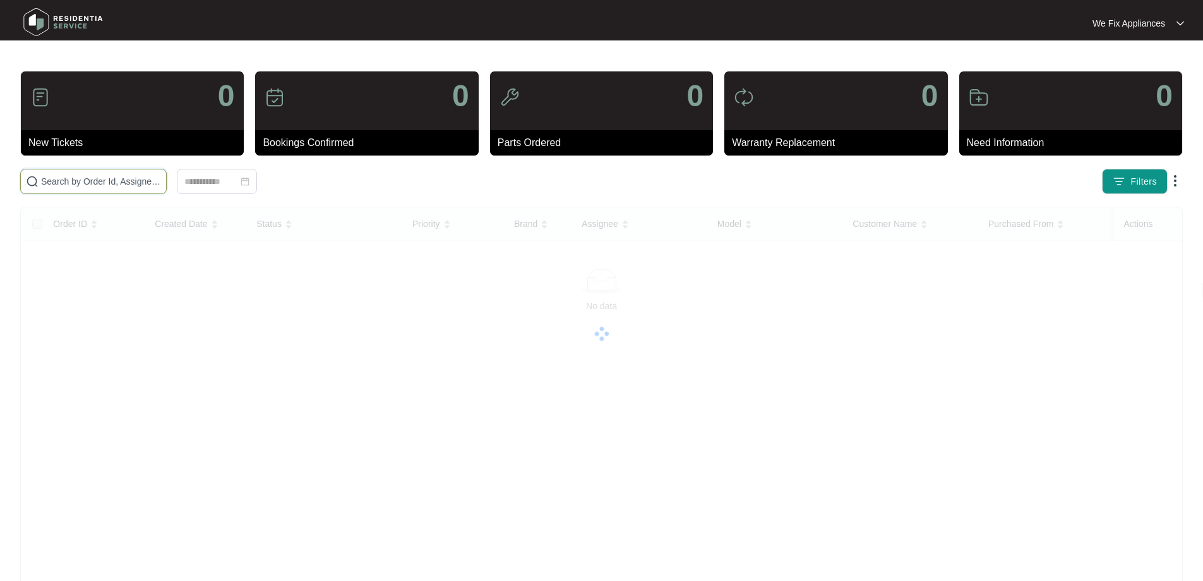
click at [102, 181] on input "text" at bounding box center [101, 181] width 120 height 14
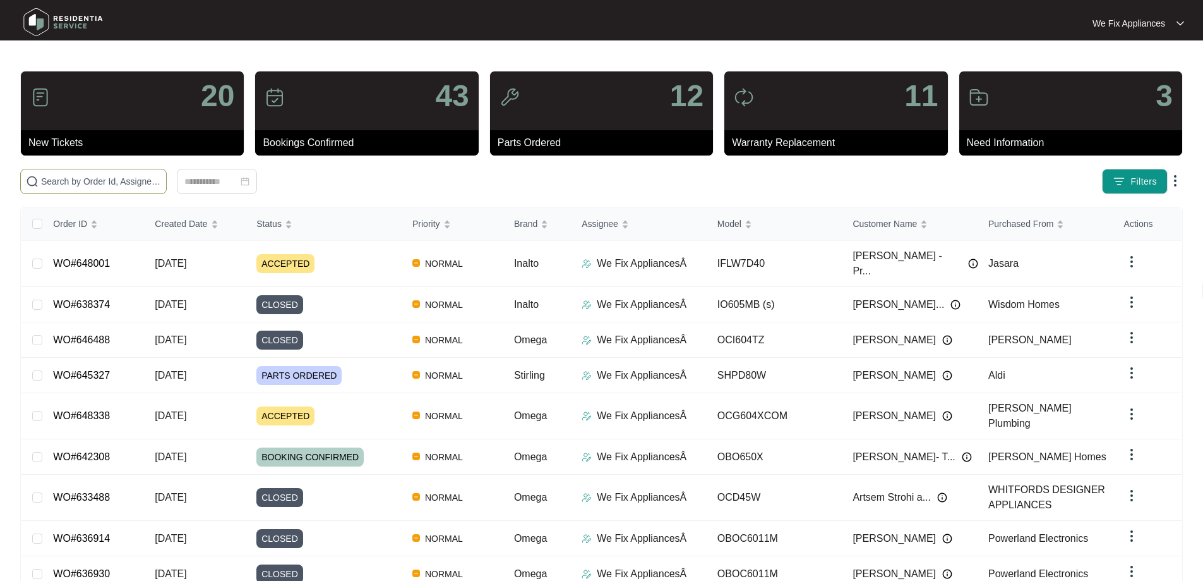
paste input "643403"
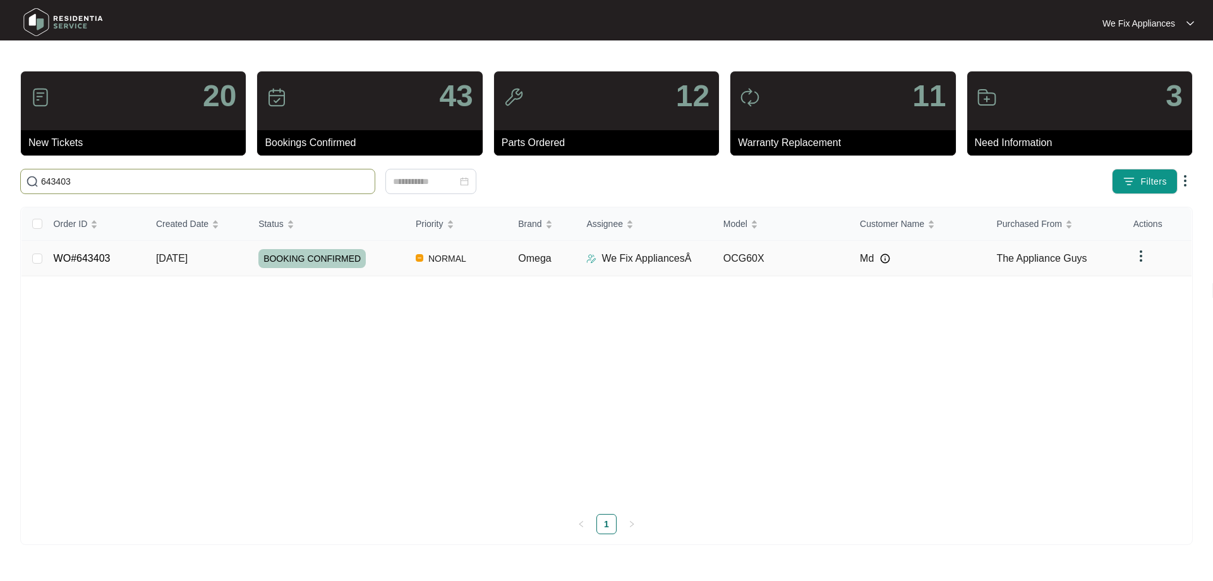
type input "643403"
click at [309, 262] on span "BOOKING CONFIRMED" at bounding box center [311, 258] width 107 height 19
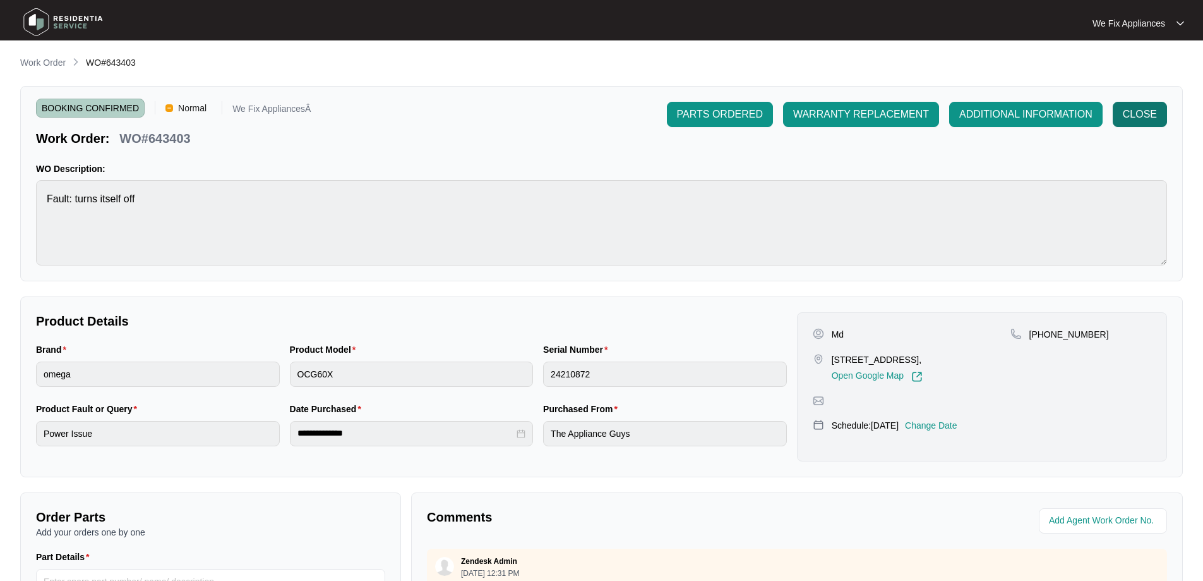
click at [1136, 115] on span "CLOSE" at bounding box center [1140, 114] width 34 height 15
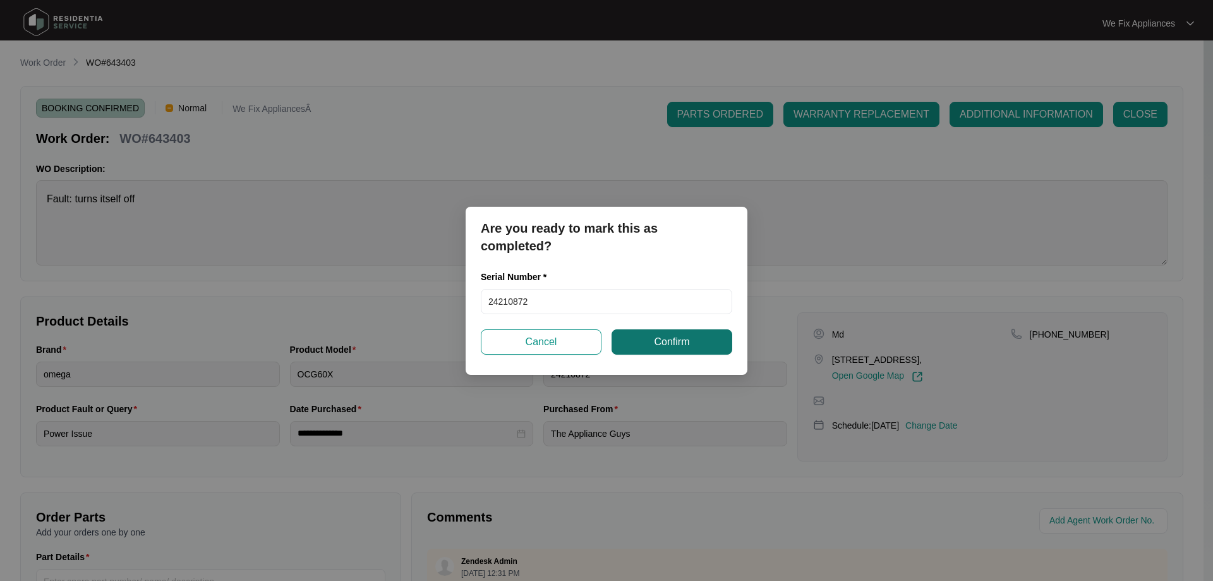
click at [656, 347] on span "Confirm" at bounding box center [671, 341] width 35 height 15
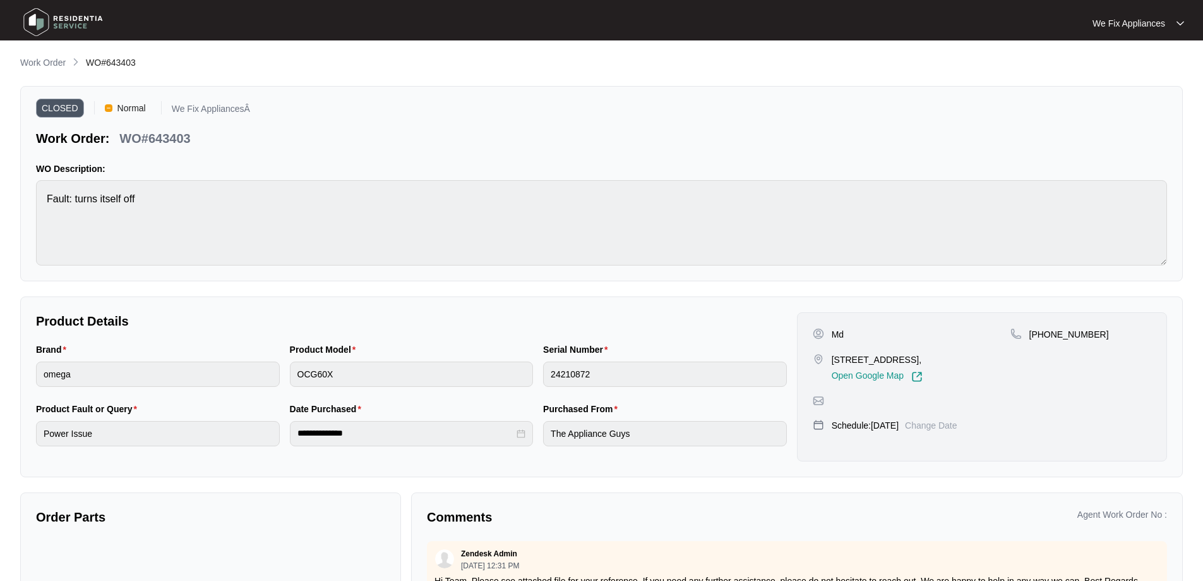
click at [50, 19] on img at bounding box center [63, 22] width 88 height 38
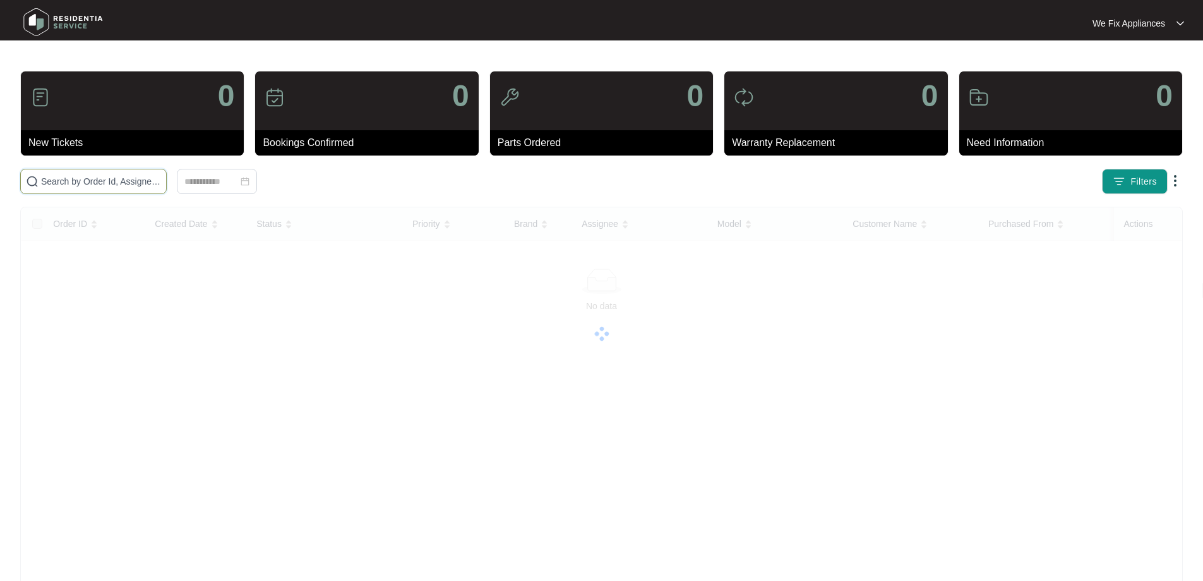
click at [97, 183] on input "text" at bounding box center [101, 181] width 120 height 14
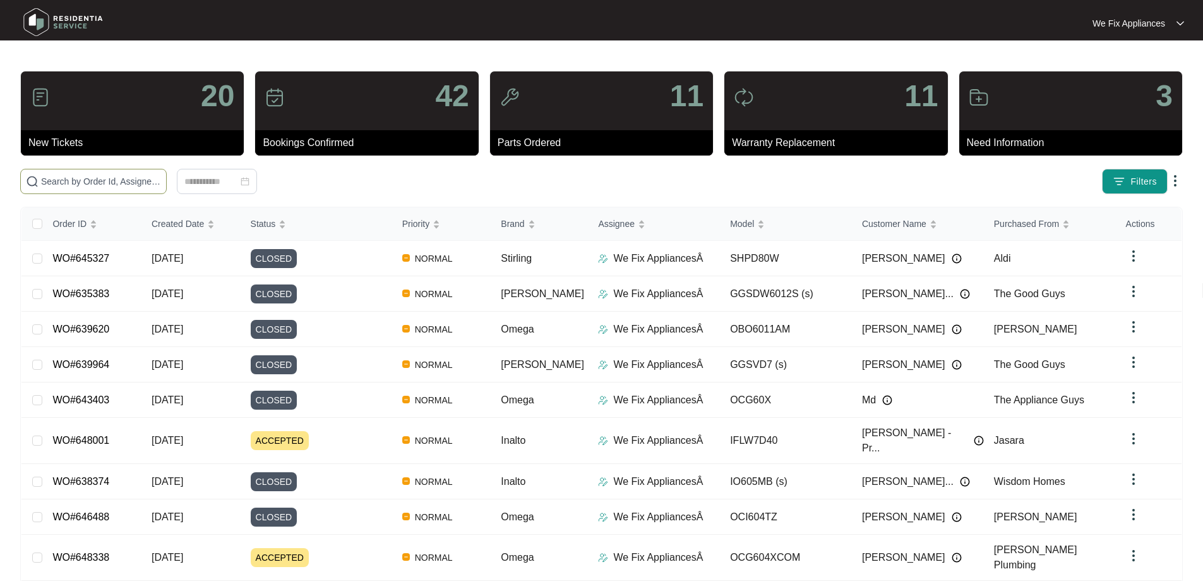
click at [97, 183] on input "text" at bounding box center [101, 181] width 120 height 14
paste input "646900"
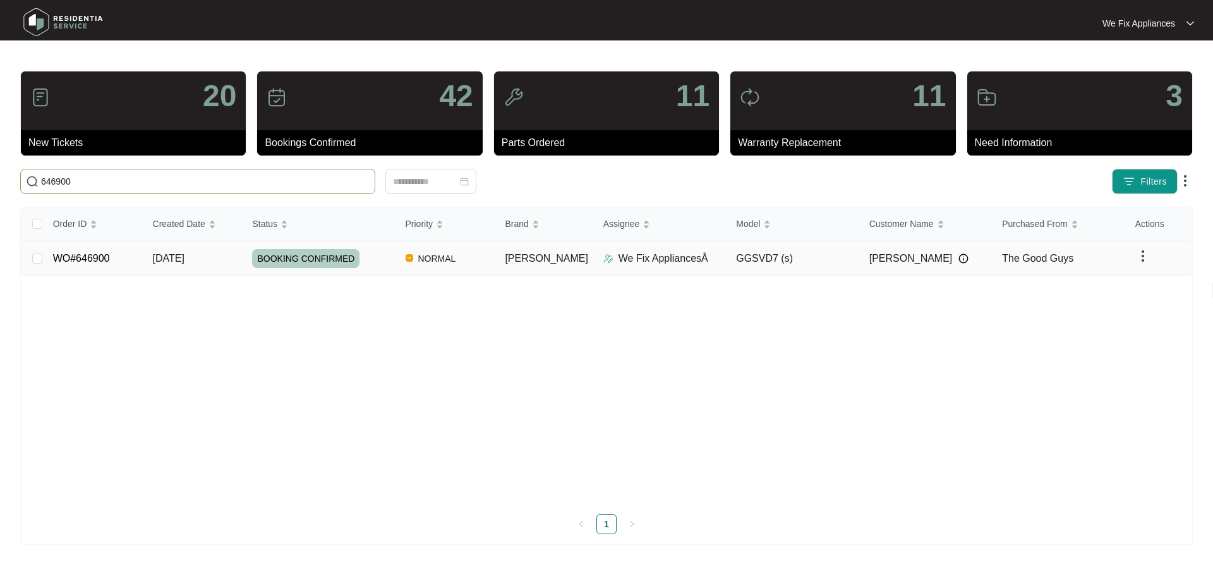
type input "646900"
click at [300, 255] on span "BOOKING CONFIRMED" at bounding box center [305, 258] width 107 height 19
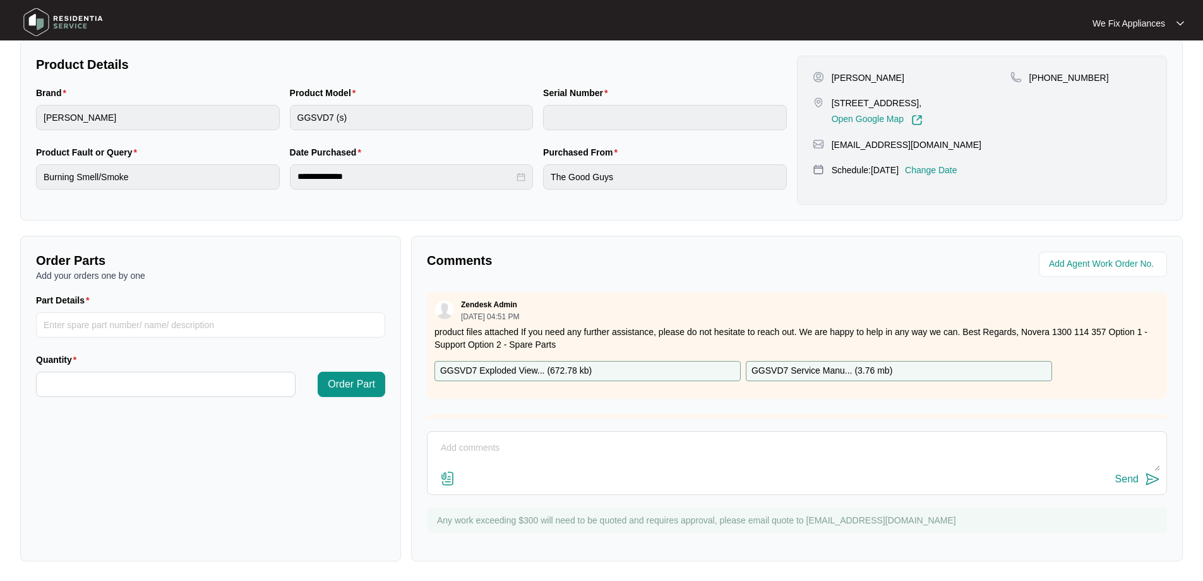
scroll to position [258, 0]
click at [530, 369] on p "GGSVD7 Exploded View... ( 672.78 kb )" at bounding box center [516, 370] width 152 height 14
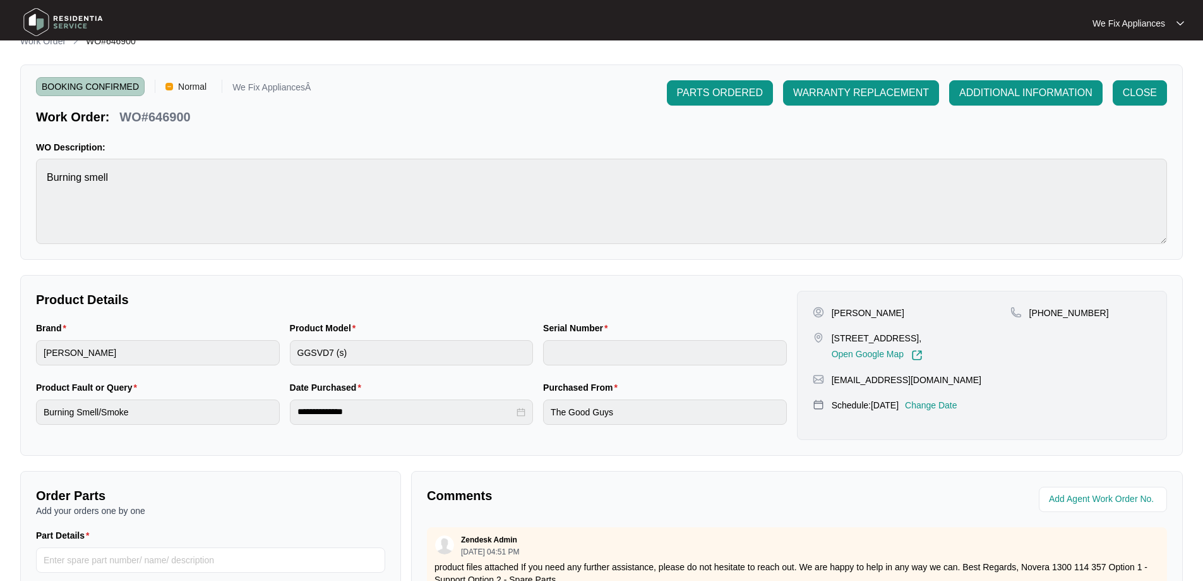
scroll to position [0, 0]
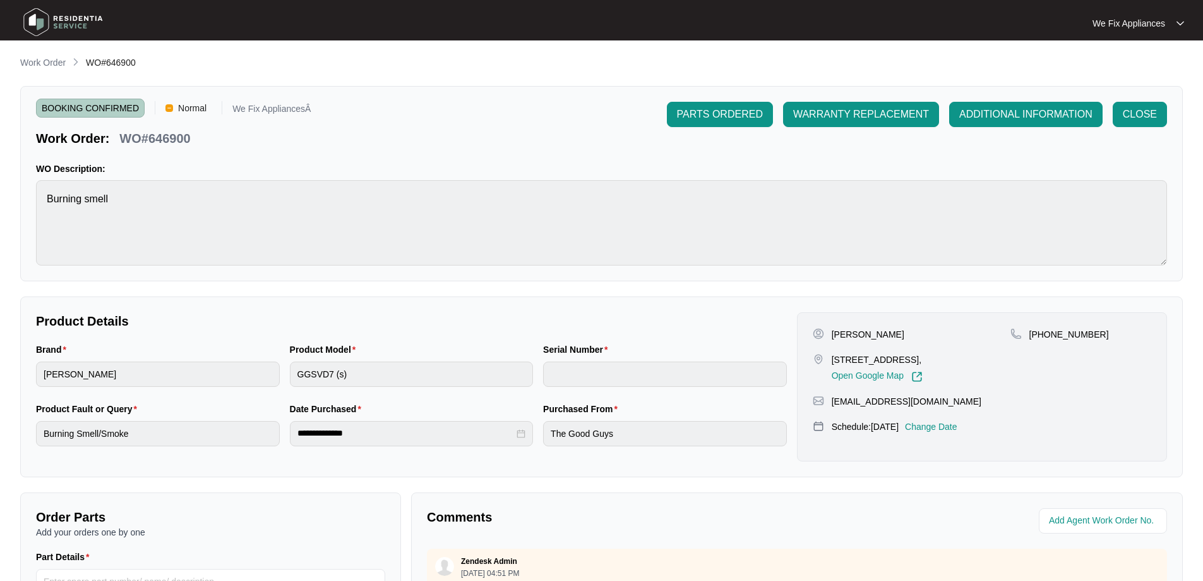
click at [378, 139] on div "BOOKING CONFIRMED Normal We Fix AppliancesÂ Work Order: WO#646900 PARTS ORDERED…" at bounding box center [601, 124] width 1131 height 45
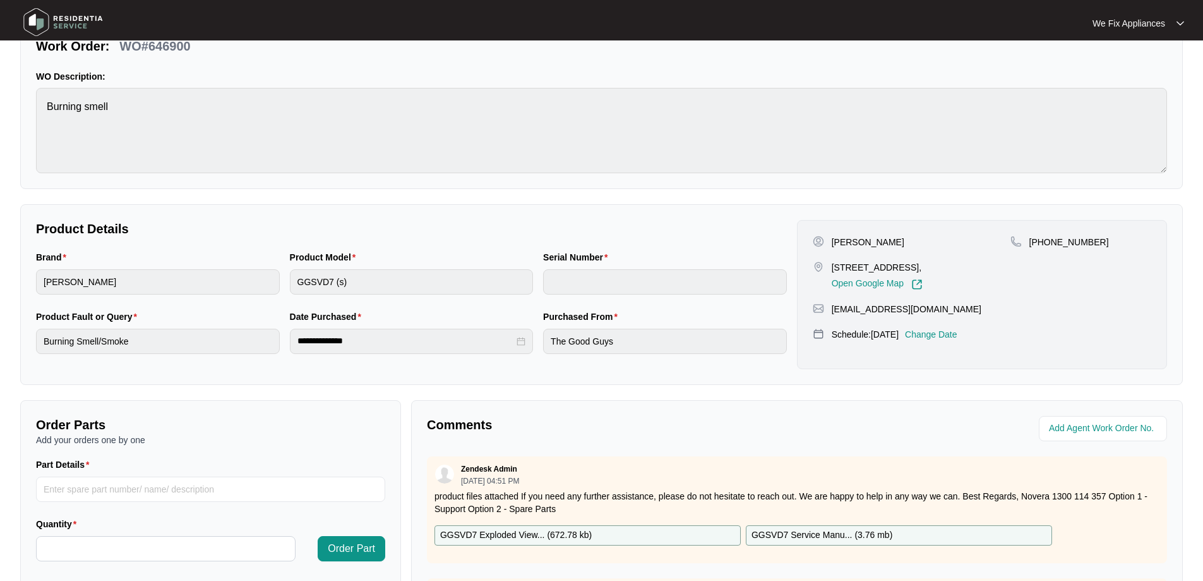
scroll to position [258, 0]
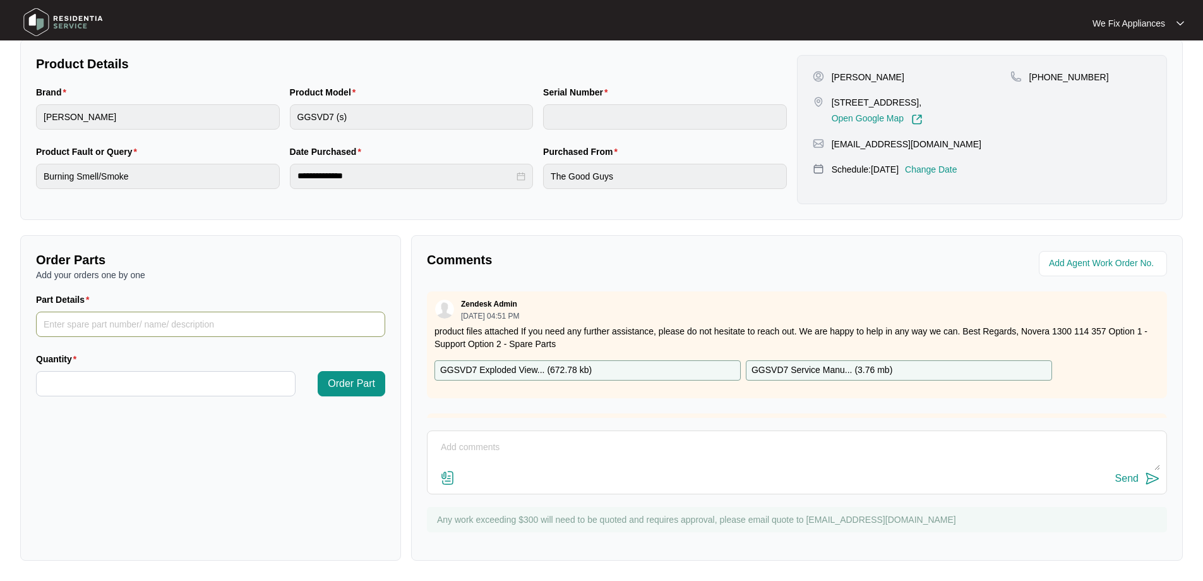
click at [113, 320] on input "Part Details" at bounding box center [210, 323] width 349 height 25
paste input "SP11199"
type input "SP11199"
type input "*"
click at [351, 382] on span "Order Part" at bounding box center [351, 383] width 47 height 15
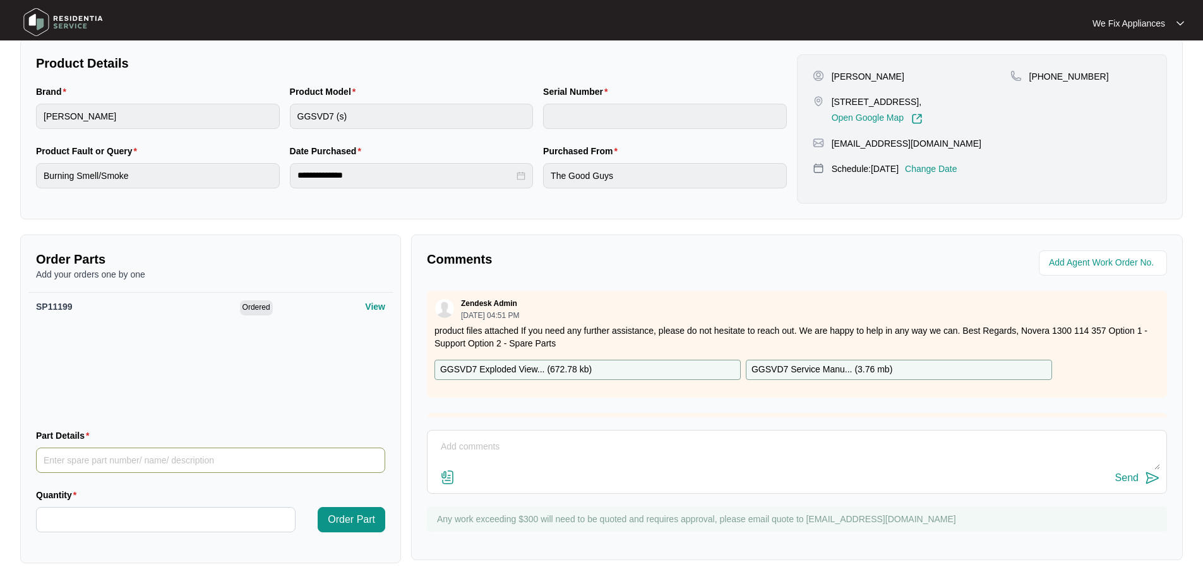
click at [110, 455] on input "Part Details" at bounding box center [210, 459] width 349 height 25
paste input "SP11200"
type input "SP11200"
click at [103, 520] on input "Quantity" at bounding box center [166, 519] width 258 height 24
type input "*"
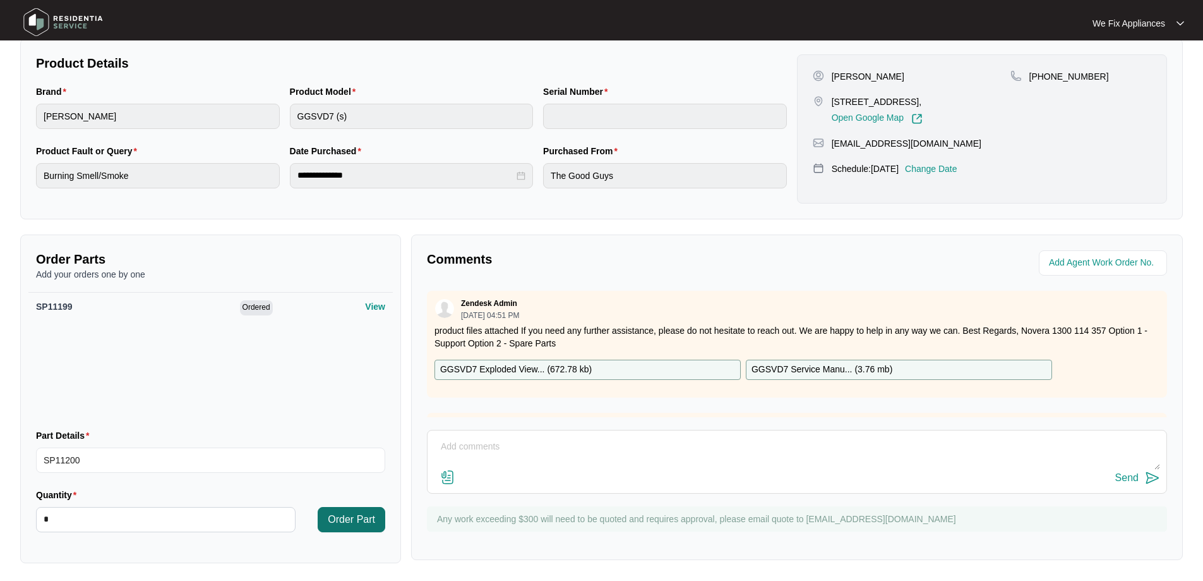
click at [354, 520] on span "Order Part" at bounding box center [351, 519] width 47 height 15
click at [119, 459] on input "Part Details" at bounding box center [210, 459] width 349 height 25
paste input "SP10645"
type input "SP10645"
click at [80, 527] on input "Quantity" at bounding box center [166, 519] width 258 height 24
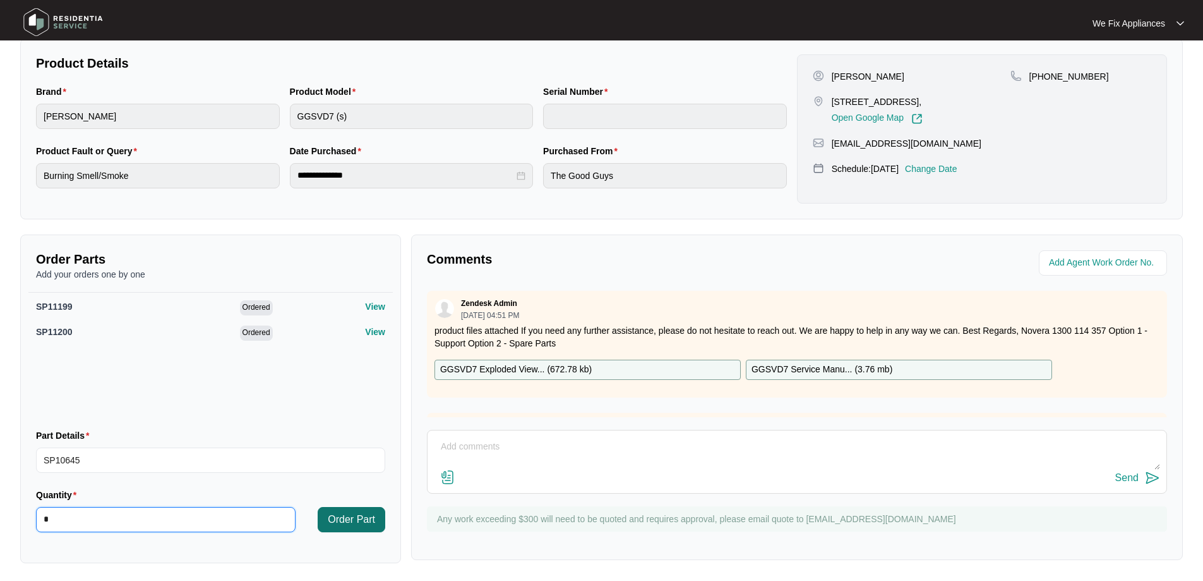
type input "*"
click at [336, 518] on span "Order Part" at bounding box center [351, 519] width 47 height 15
click at [135, 462] on input "Part Details" at bounding box center [210, 459] width 349 height 25
paste input "SP11179"
type input "SP11179"
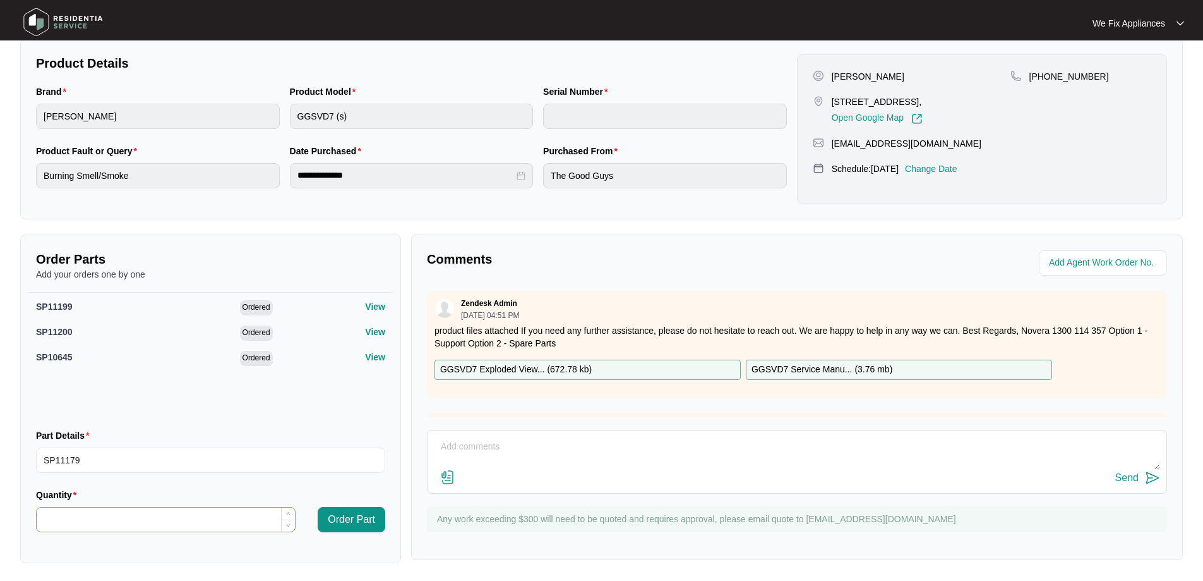
click at [114, 526] on input "Quantity" at bounding box center [166, 519] width 258 height 24
type input "*"
click at [368, 526] on span "Order Part" at bounding box center [351, 519] width 47 height 15
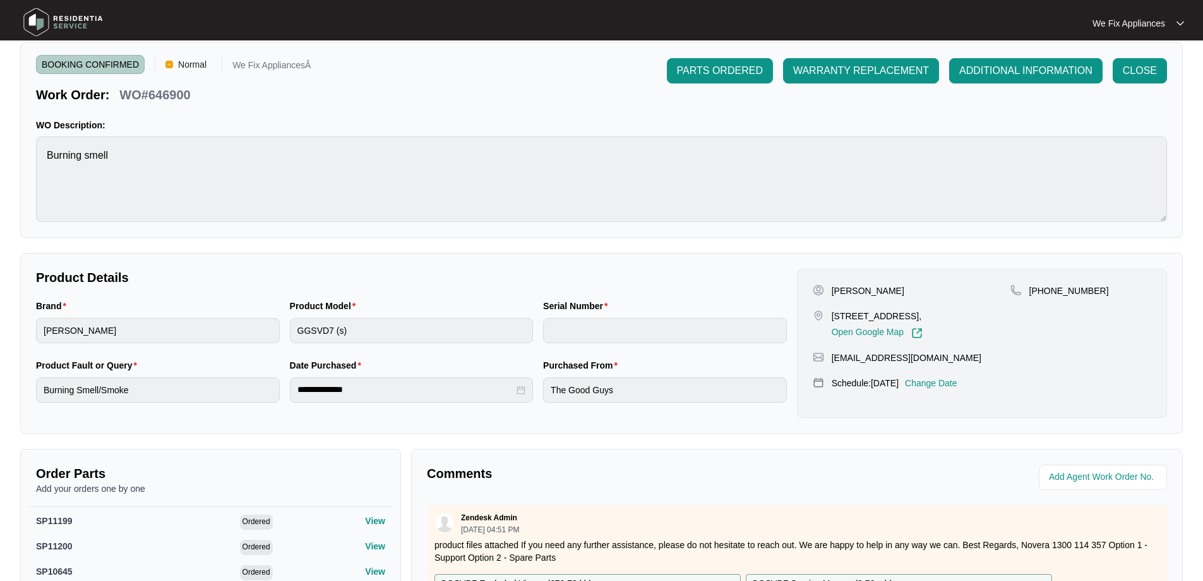
scroll to position [0, 0]
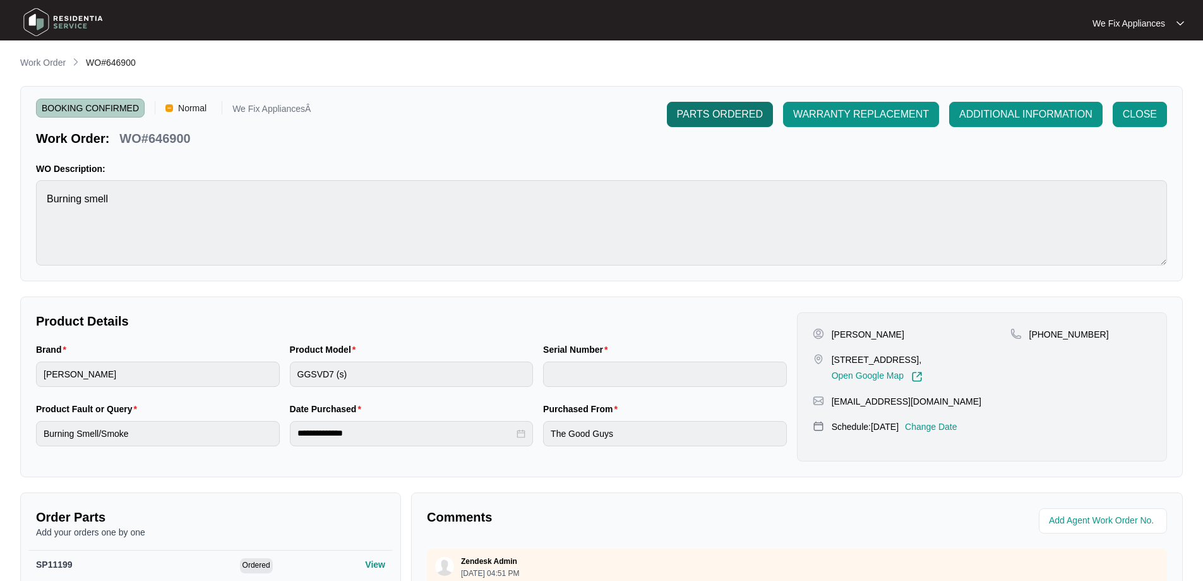
click at [721, 105] on button "PARTS ORDERED" at bounding box center [720, 114] width 106 height 25
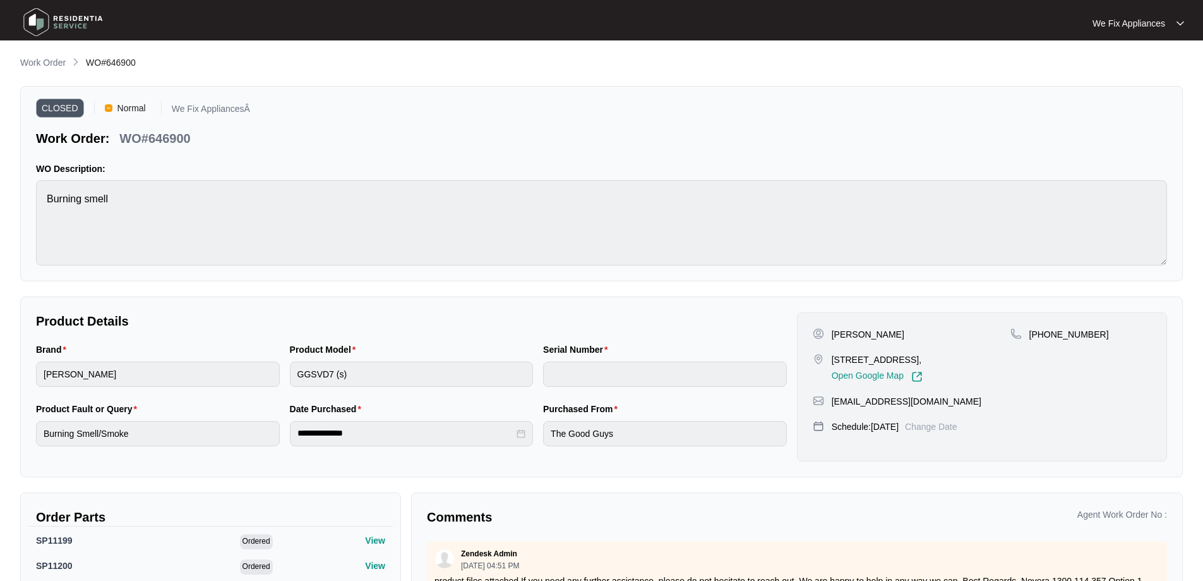
click at [36, 15] on img at bounding box center [63, 22] width 88 height 38
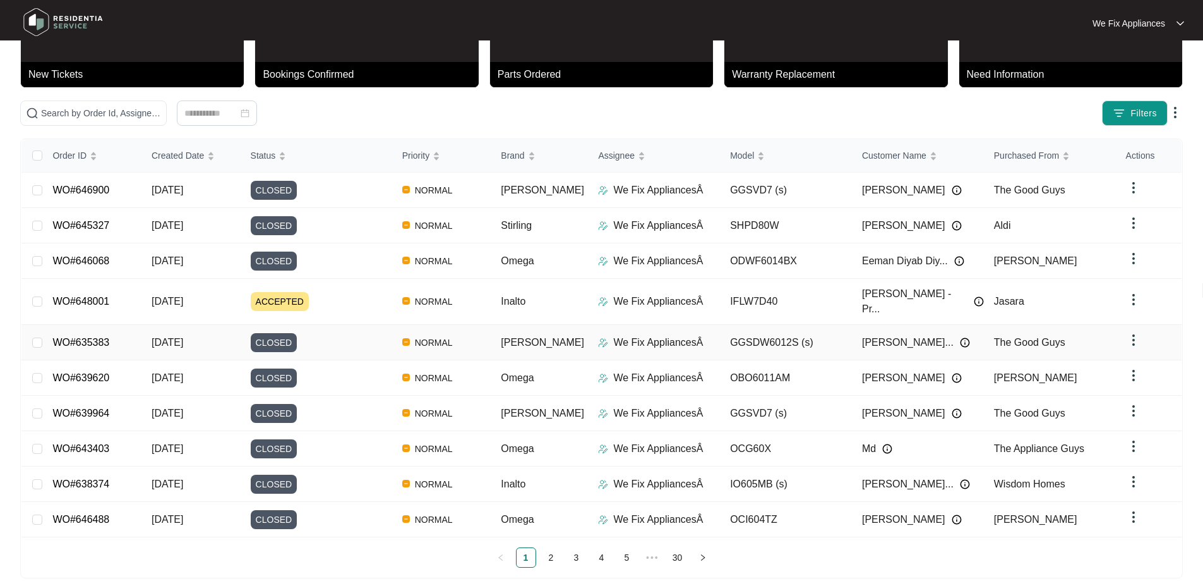
scroll to position [69, 0]
click at [550, 547] on link "2" at bounding box center [551, 556] width 19 height 19
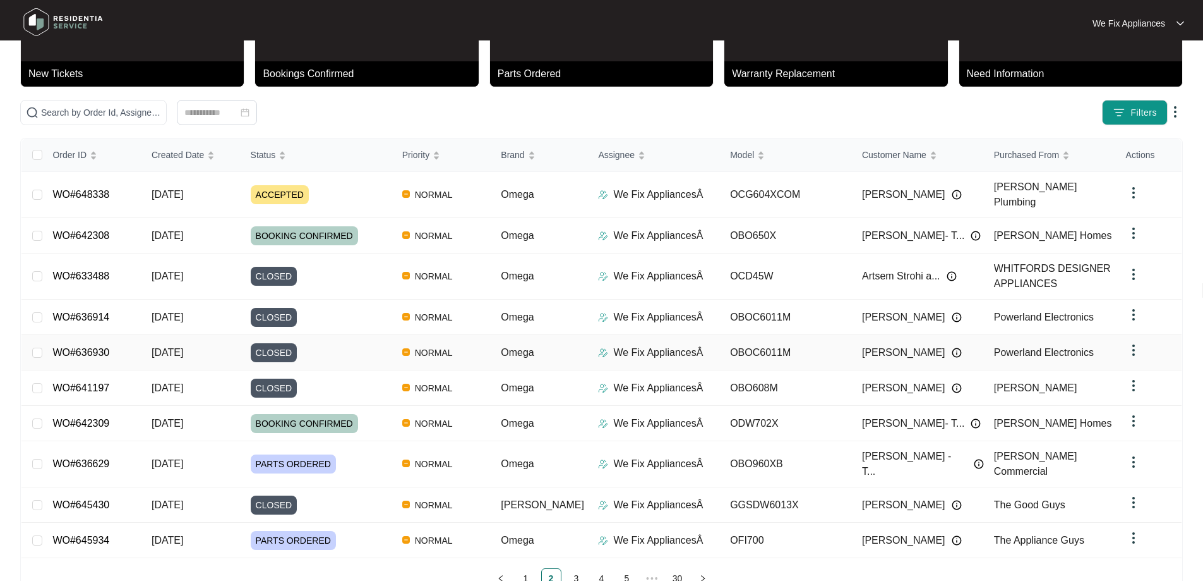
scroll to position [92, 0]
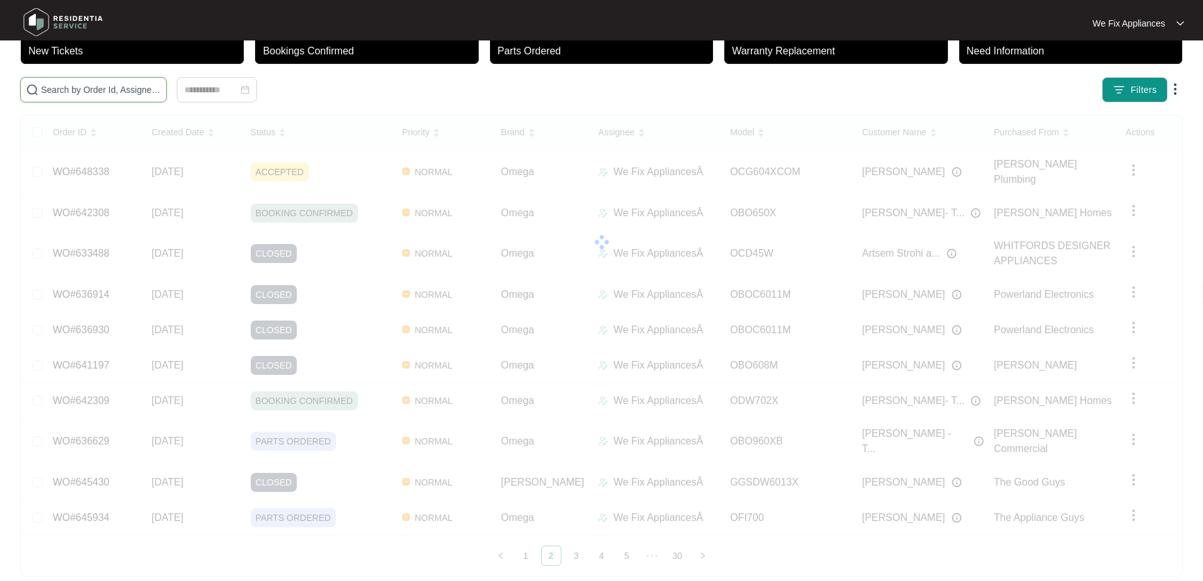
click at [66, 92] on input "text" at bounding box center [101, 90] width 120 height 14
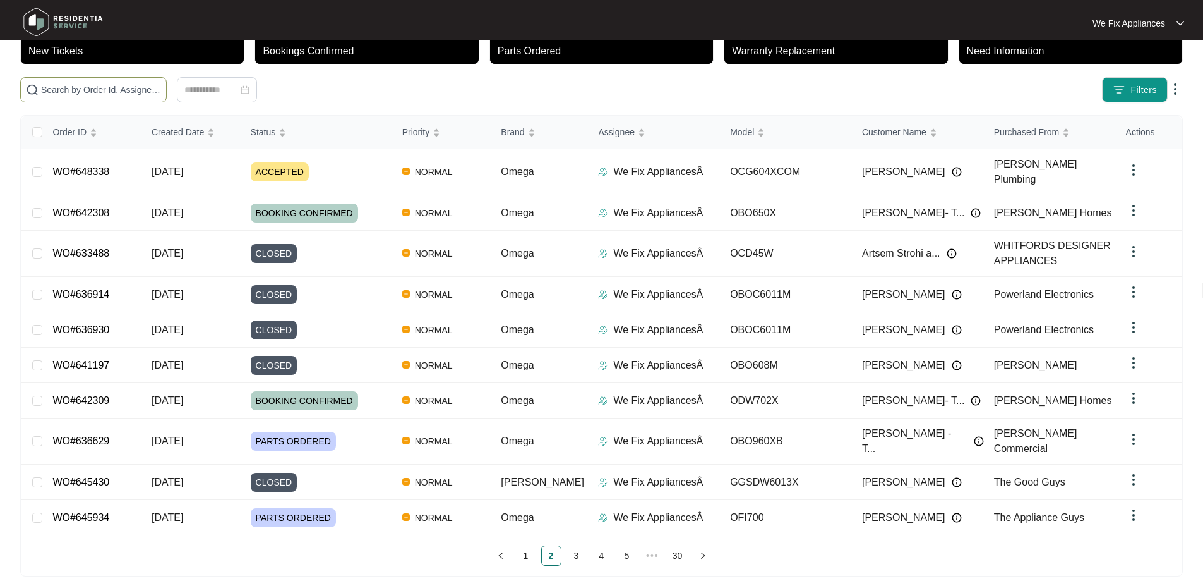
paste input "646900"
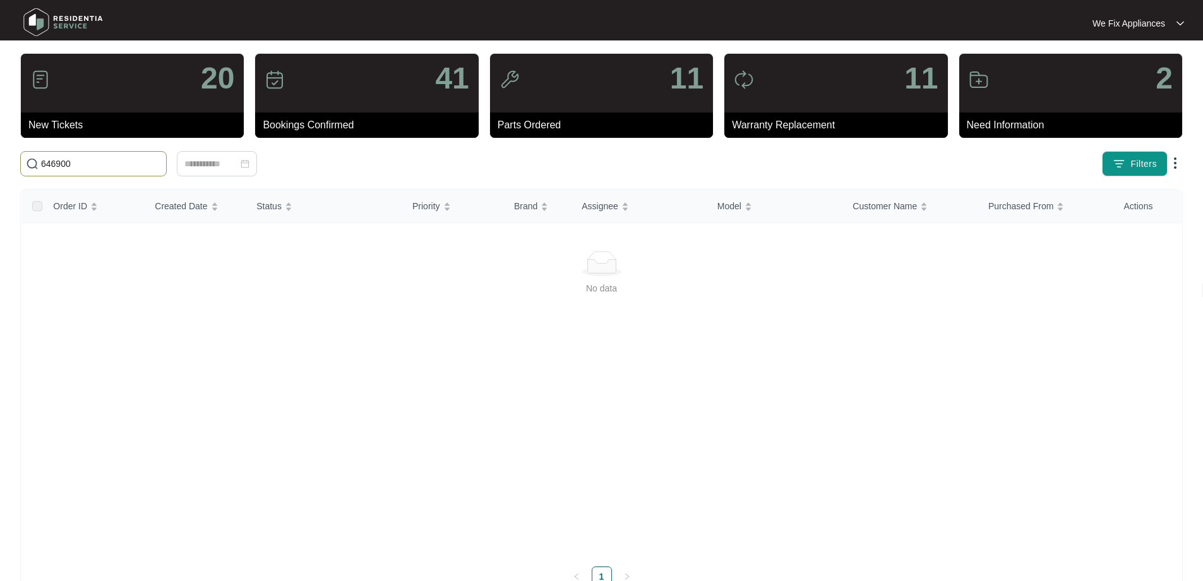
scroll to position [0, 0]
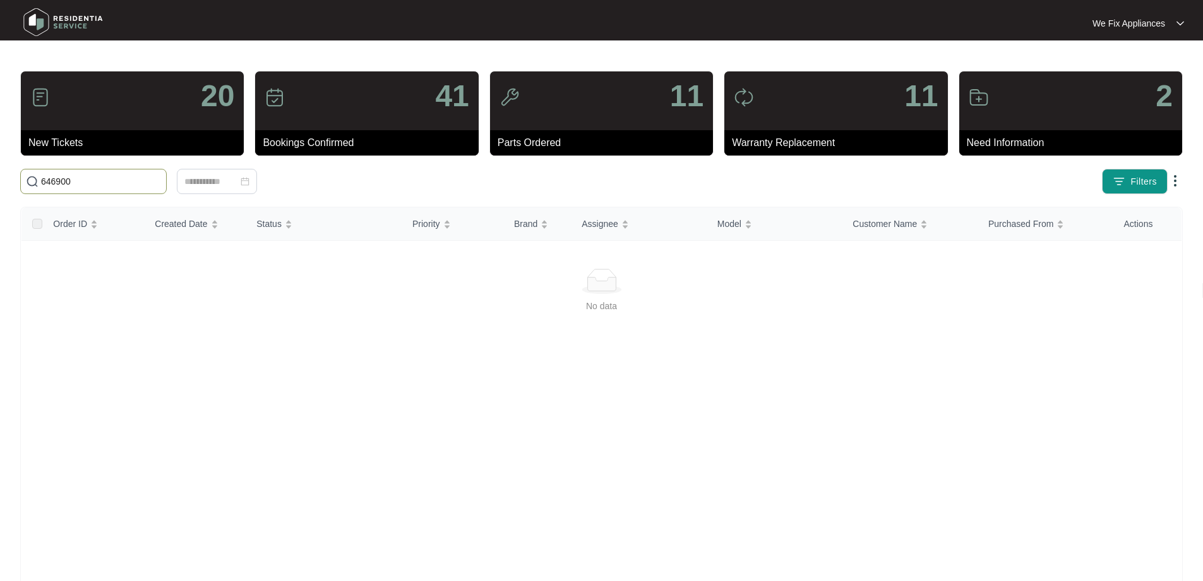
type input "646900"
drag, startPoint x: 87, startPoint y: 178, endPoint x: 0, endPoint y: 184, distance: 86.8
click at [0, 184] on main "20 New Tickets 41 Bookings Confirmed 11 Parts Ordered 11 Warranty Replacement 2…" at bounding box center [601, 317] width 1203 height 635
click at [90, 177] on input "text" at bounding box center [101, 181] width 120 height 14
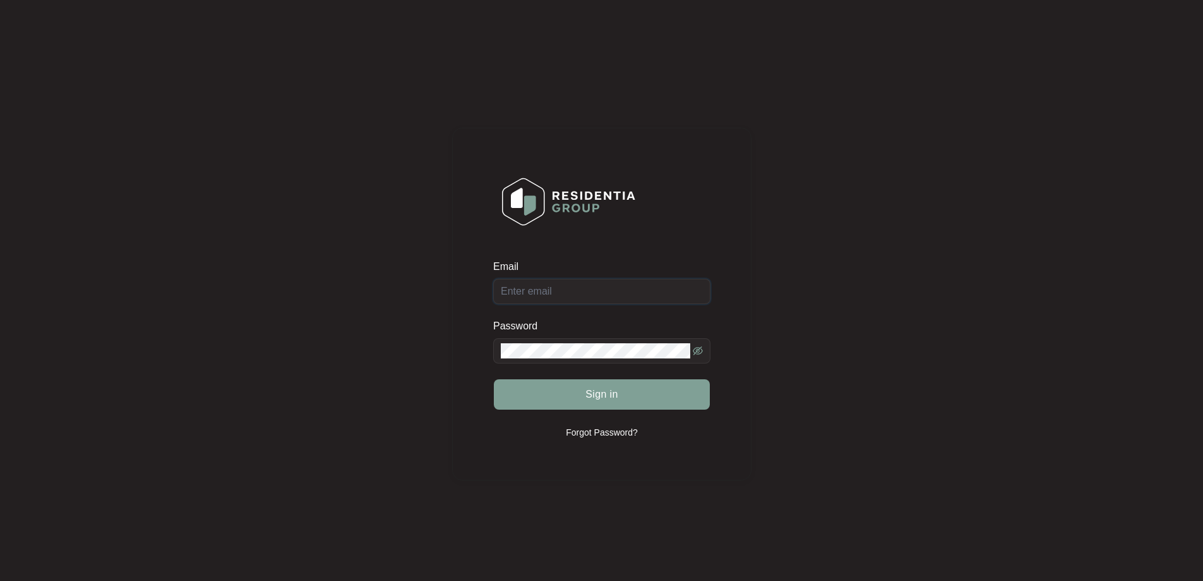
click at [581, 291] on input "Email" at bounding box center [601, 291] width 217 height 25
type input "service@wefixappliances.com.au"
click at [562, 358] on span at bounding box center [601, 350] width 217 height 25
click at [614, 414] on form "Email service@wefixappliances.com.au Password Sign in" at bounding box center [601, 343] width 217 height 166
click at [618, 401] on span "Sign in" at bounding box center [602, 394] width 33 height 15
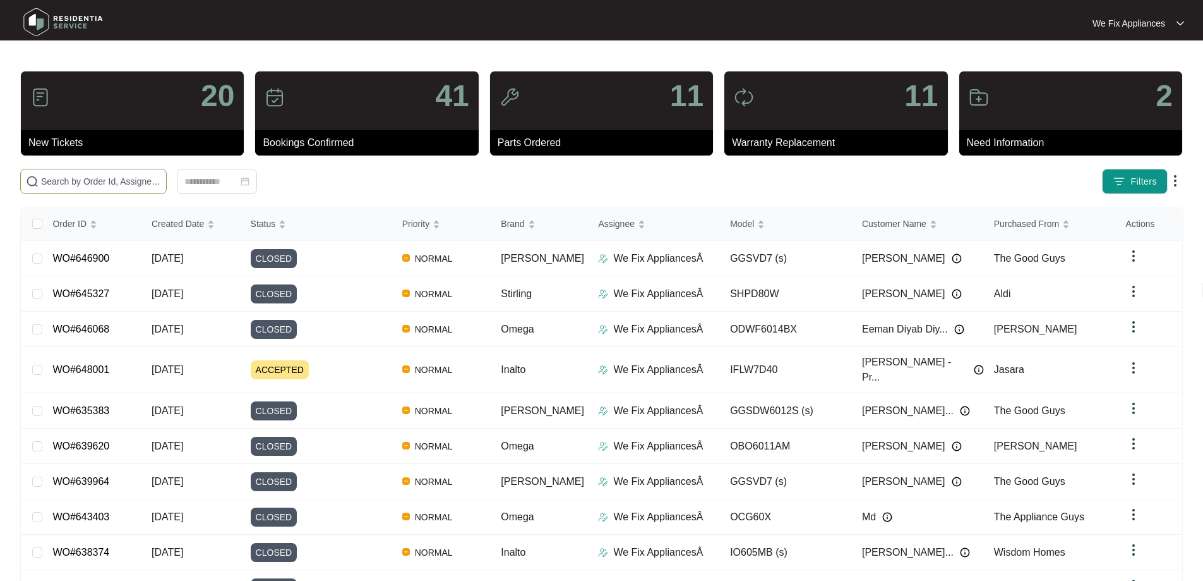
click at [117, 182] on input "text" at bounding box center [101, 181] width 120 height 14
paste input "646900"
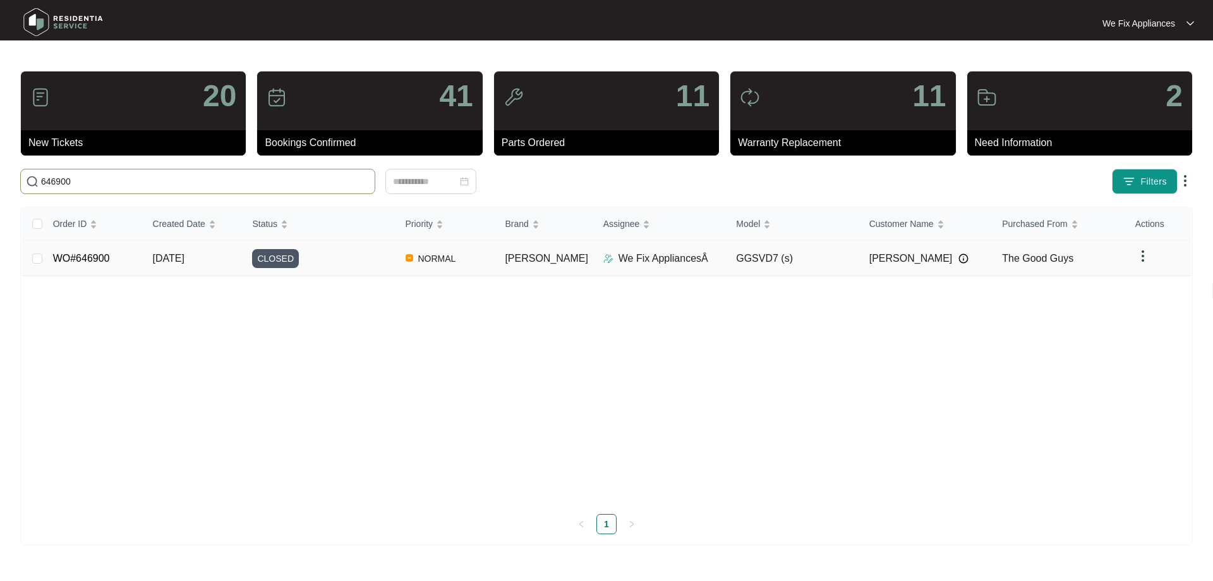
type input "646900"
click at [284, 261] on span "CLOSED" at bounding box center [275, 258] width 47 height 19
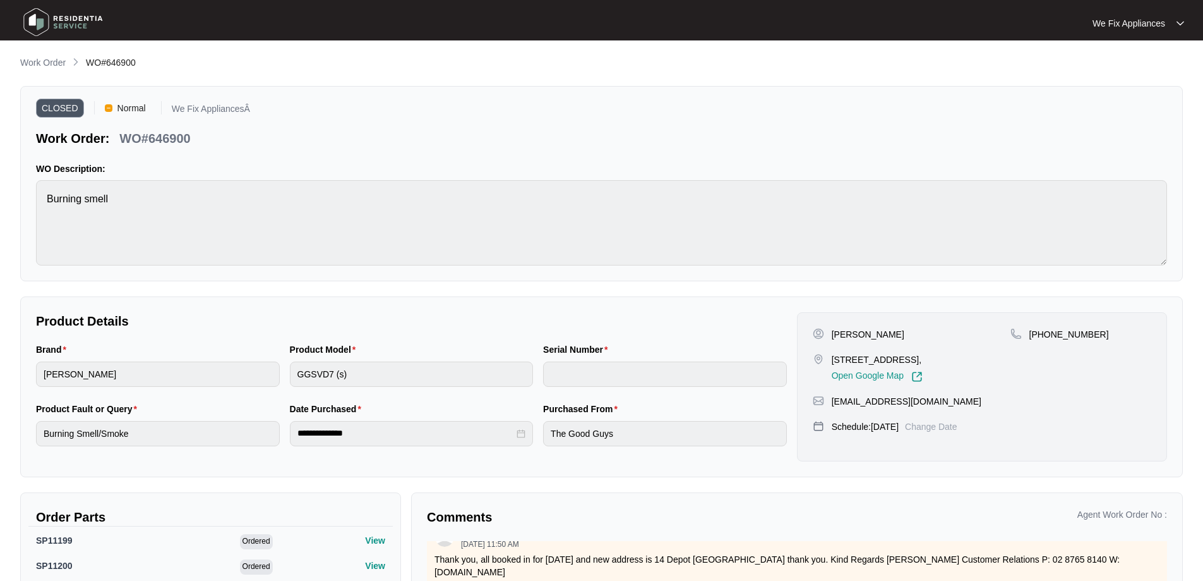
click at [29, 19] on img at bounding box center [63, 22] width 88 height 38
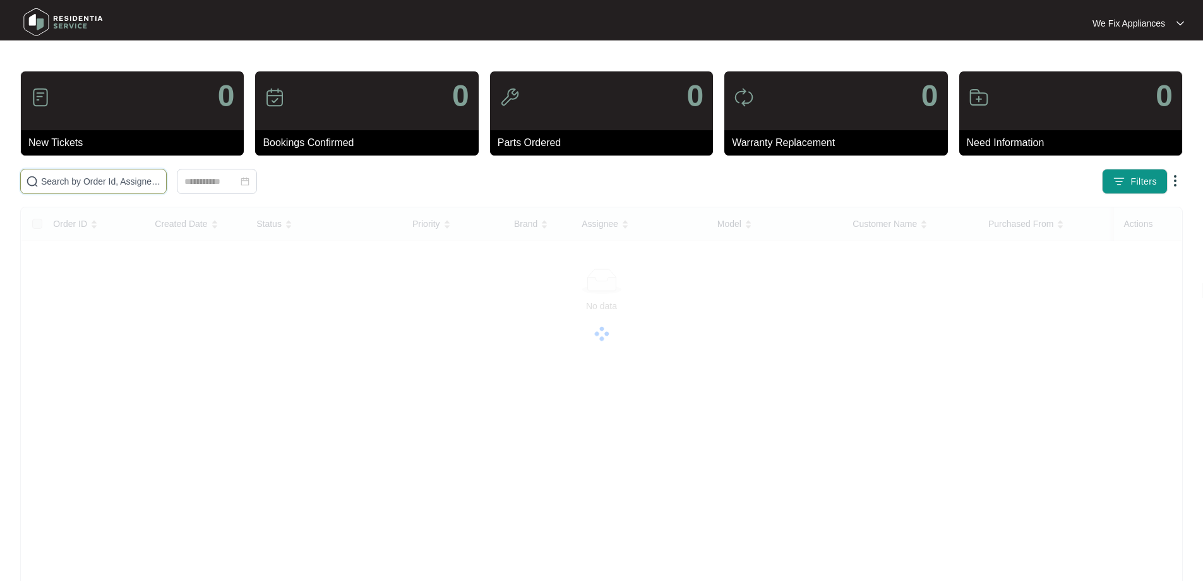
click at [95, 175] on input "text" at bounding box center [101, 181] width 120 height 14
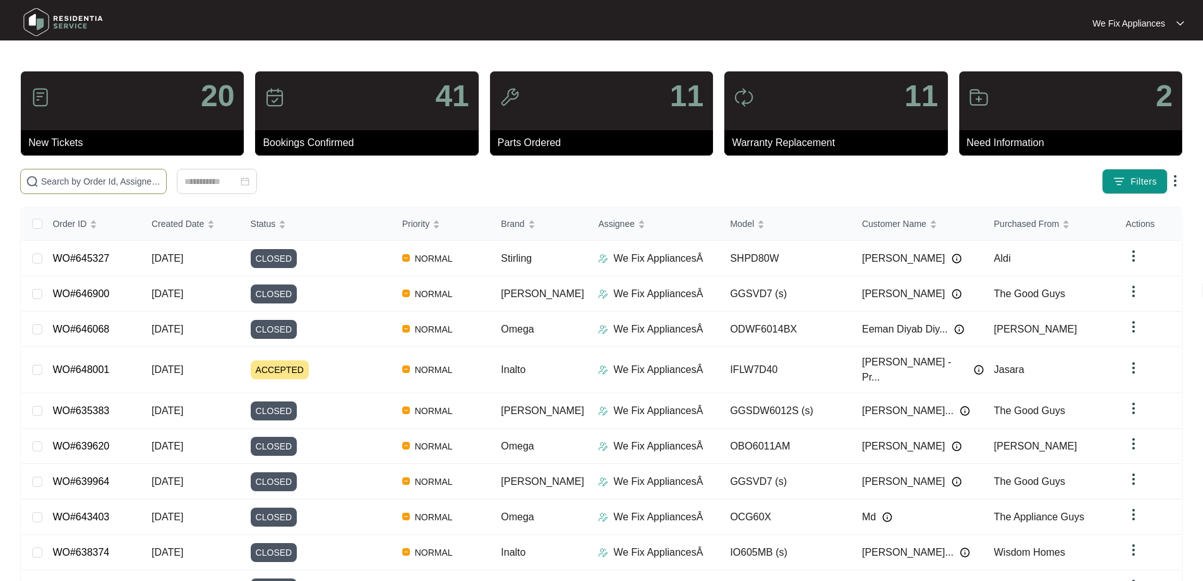
paste input "648044"
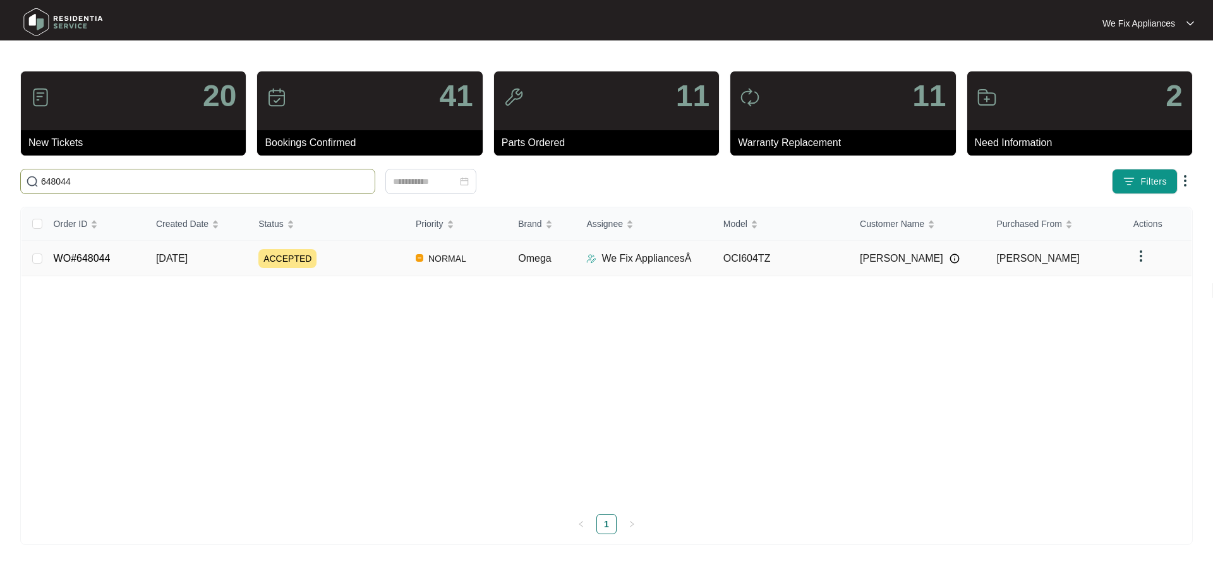
type input "648044"
click at [303, 263] on span "ACCEPTED" at bounding box center [287, 258] width 58 height 19
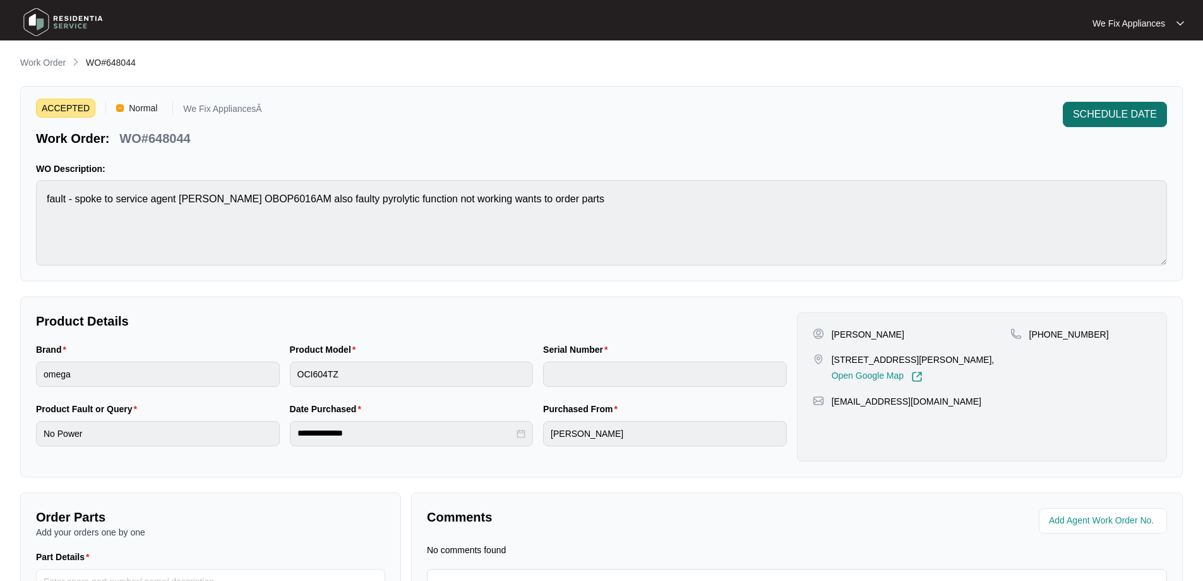
click at [1110, 116] on span "SCHEDULE DATE" at bounding box center [1115, 114] width 84 height 15
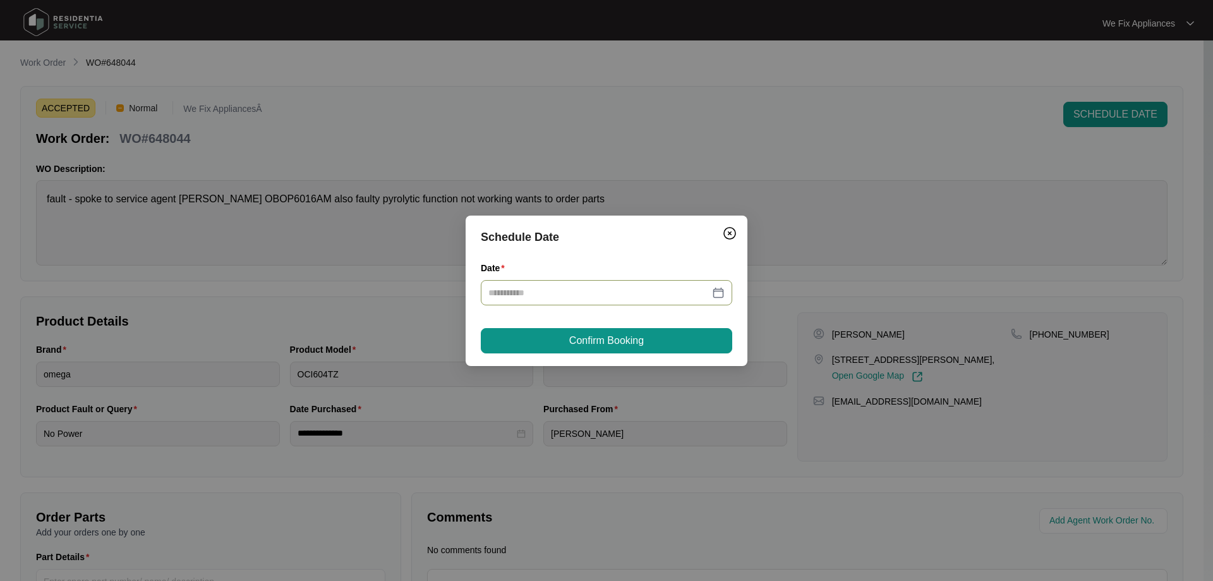
click at [719, 294] on div at bounding box center [606, 293] width 236 height 14
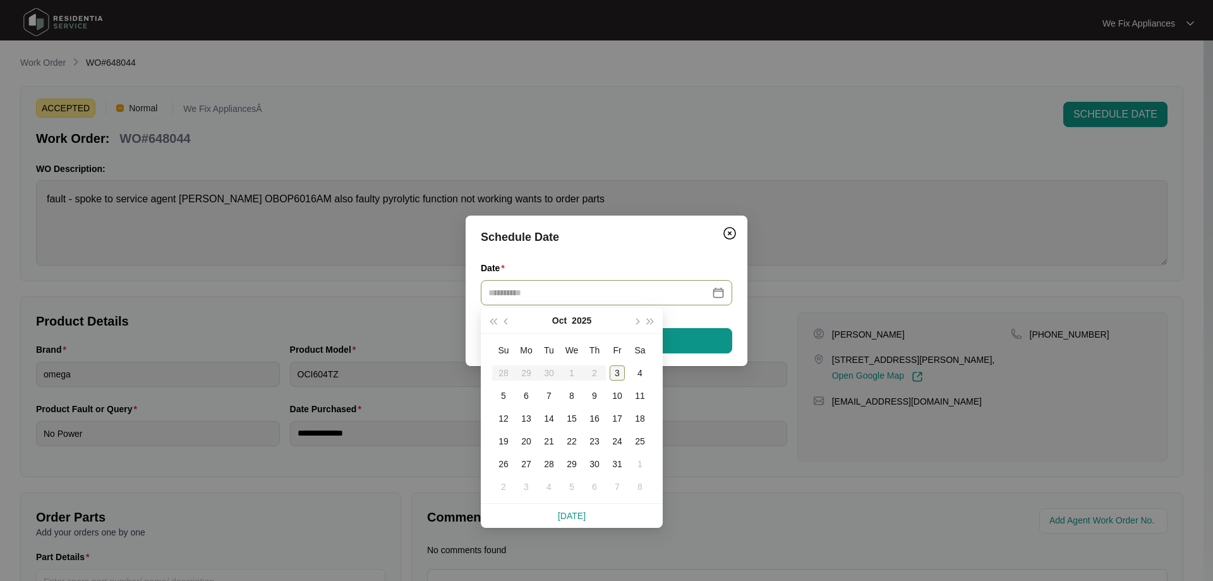
click at [618, 373] on div "3" at bounding box center [617, 372] width 15 height 15
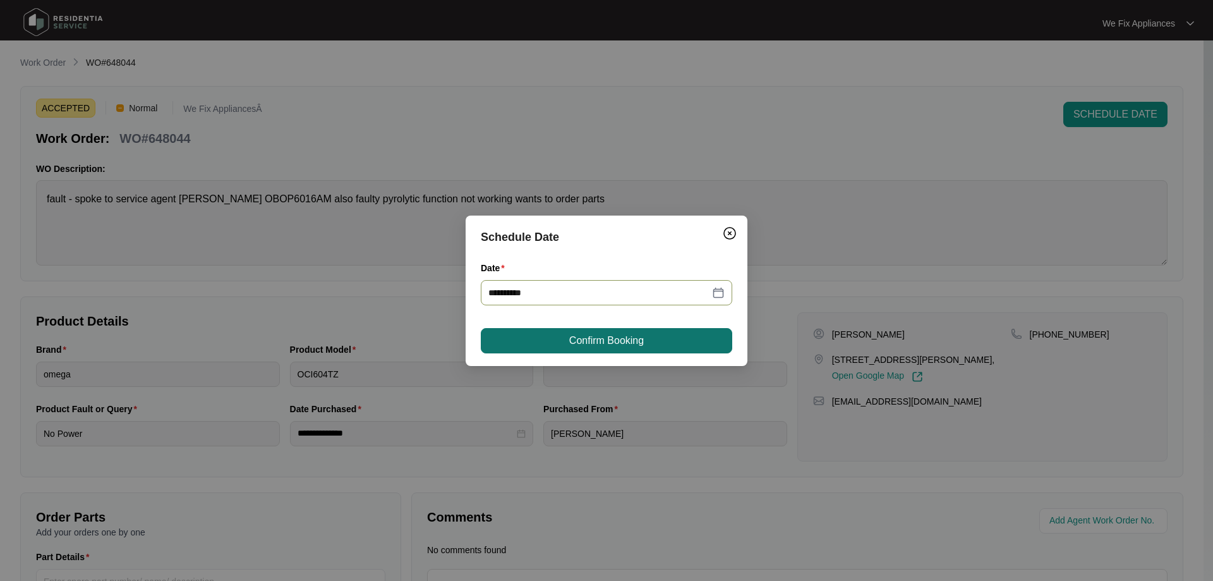
type input "**********"
click at [646, 339] on button "Confirm Booking" at bounding box center [606, 340] width 251 height 25
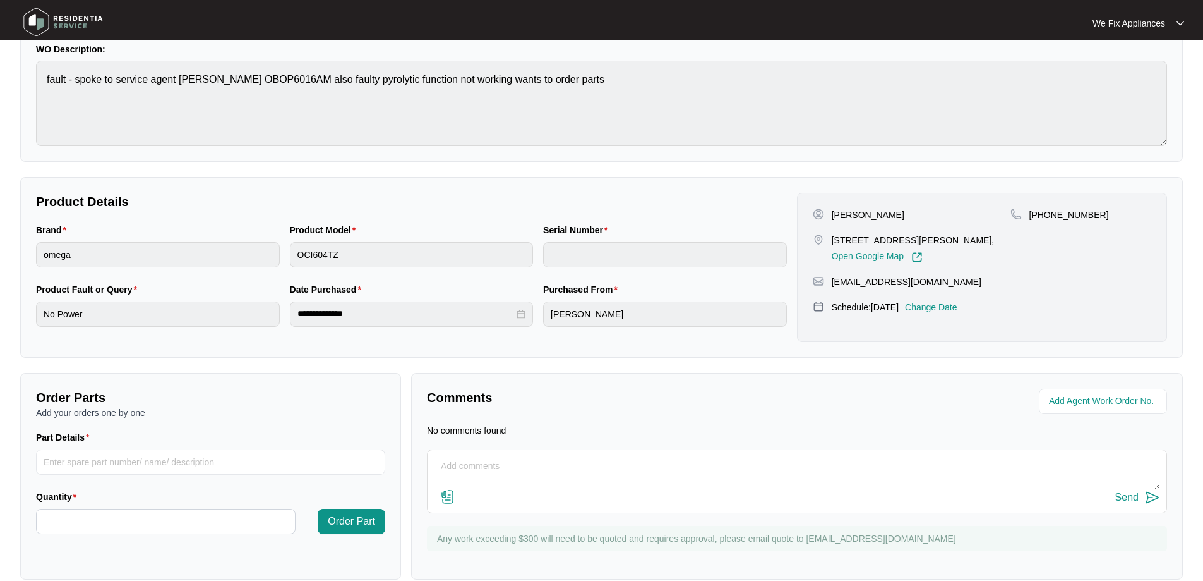
scroll to position [139, 0]
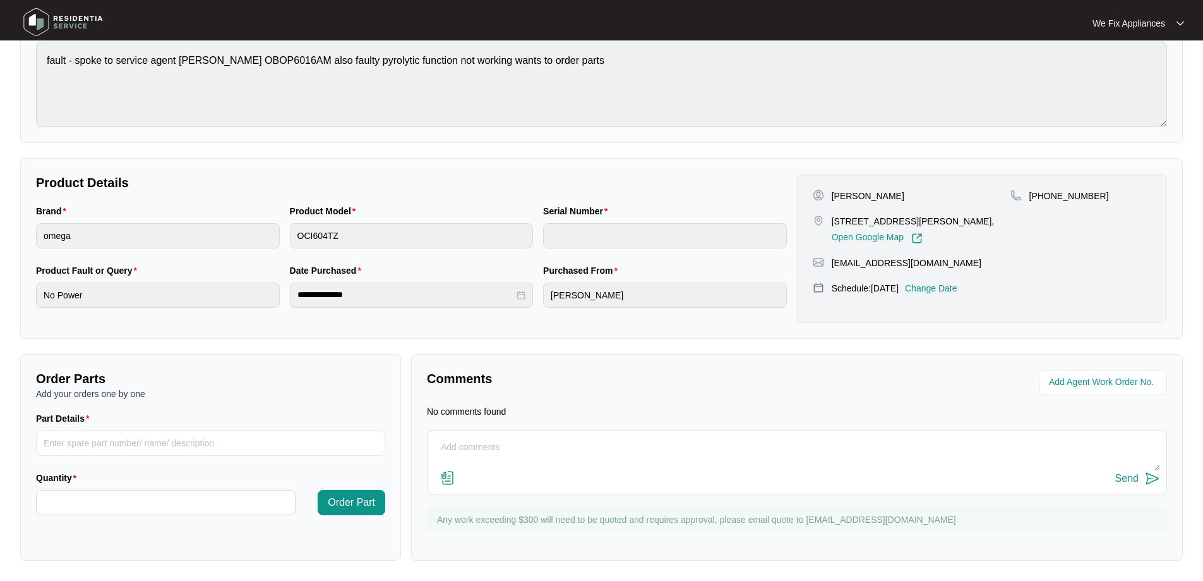
click at [551, 445] on textarea at bounding box center [797, 453] width 726 height 33
click at [688, 461] on textarea "Hi Team the model on this job is incorrect. the correct model is" at bounding box center [797, 453] width 726 height 33
paste textarea "OBOP6016AM"
type textarea "Hi Team the model on this job is incorrect. the correct model is OBOP6016AM"
click at [1122, 474] on div "Send" at bounding box center [1127, 478] width 23 height 11
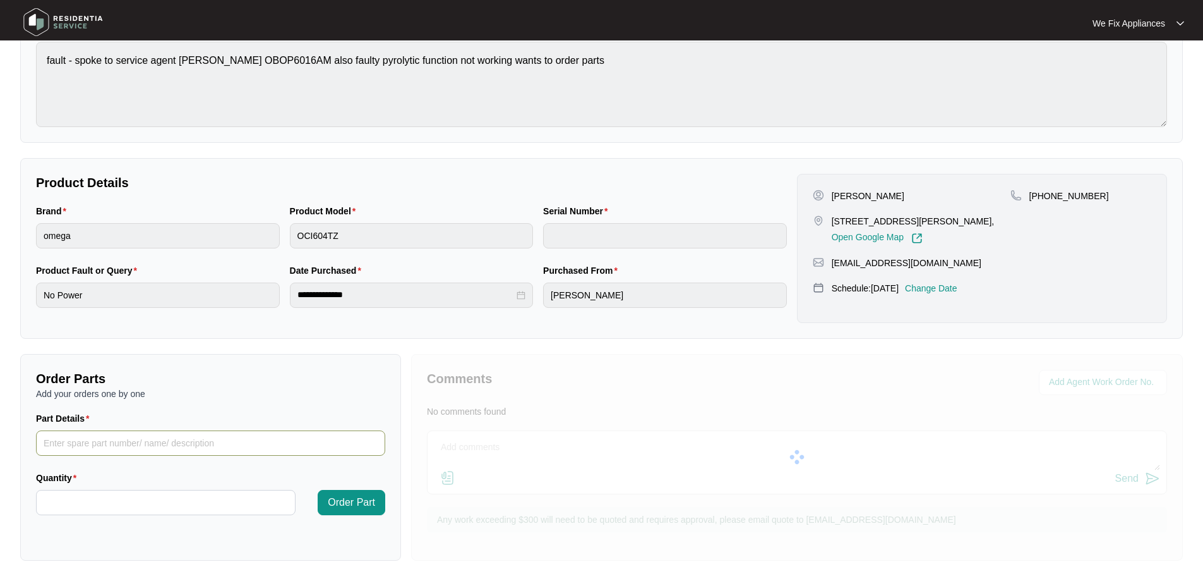
click at [149, 442] on input "Part Details" at bounding box center [210, 442] width 349 height 25
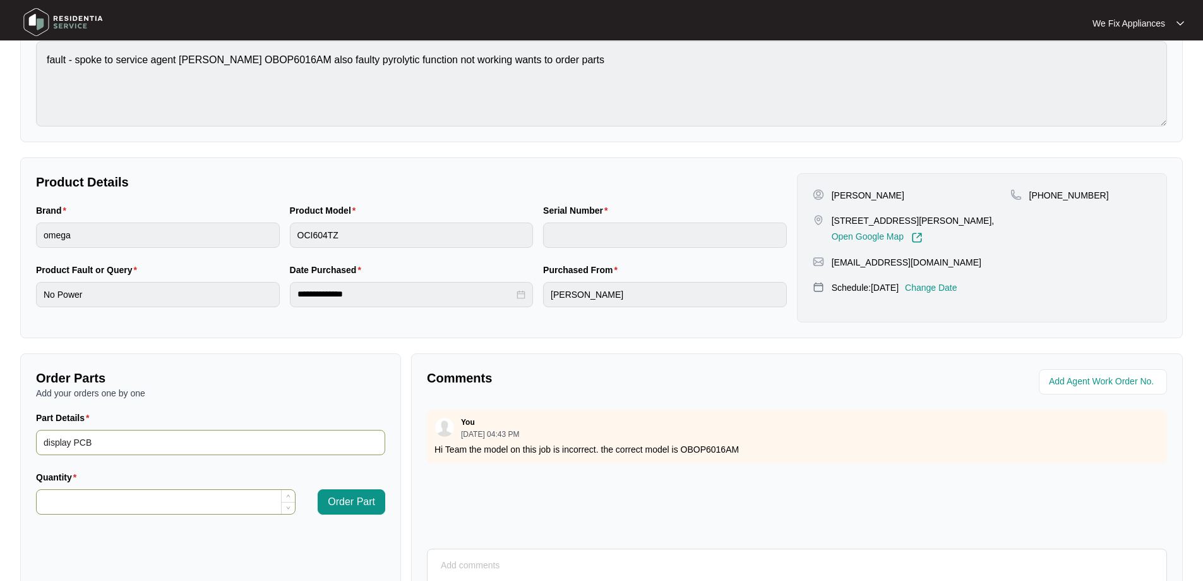
type input "display PCB"
click at [128, 503] on input "Quantity" at bounding box center [166, 502] width 258 height 24
type input "*"
click at [354, 497] on span "Order Part" at bounding box center [351, 501] width 47 height 15
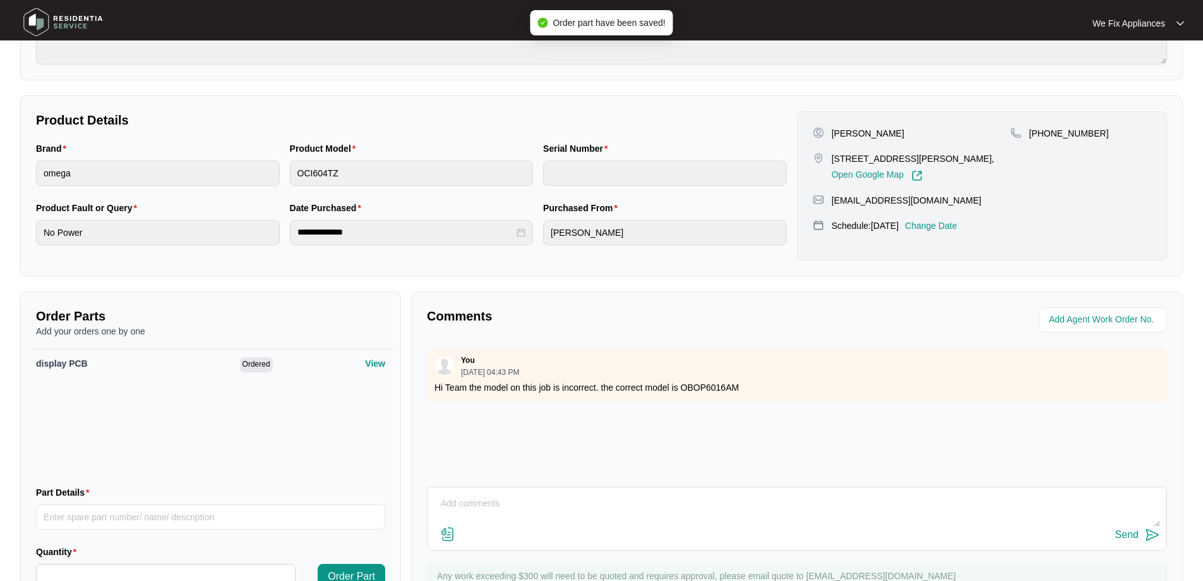
scroll to position [260, 0]
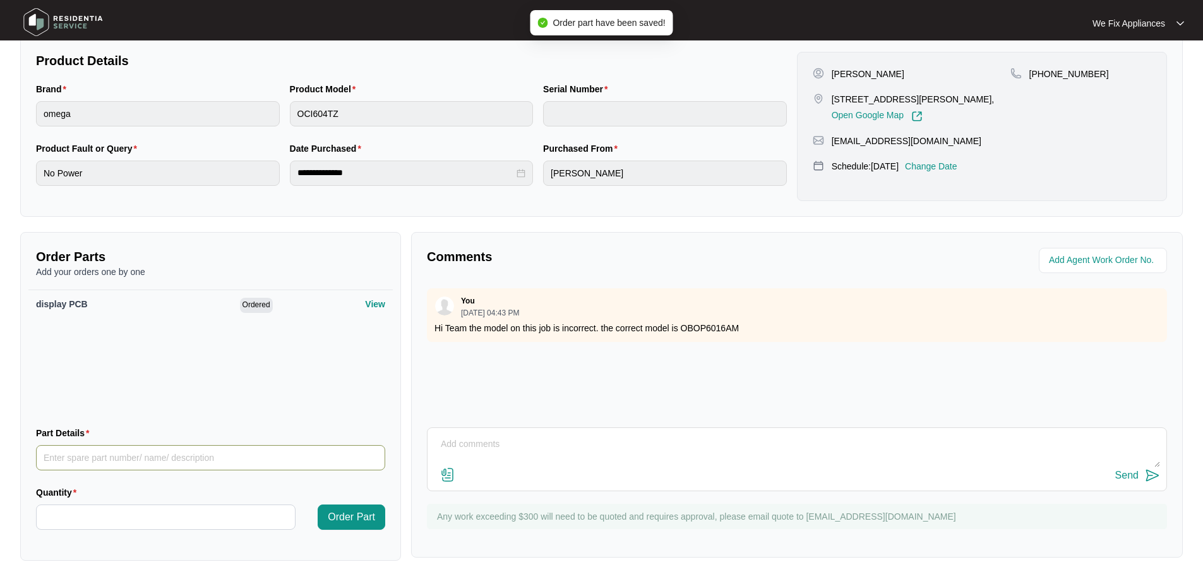
click at [157, 455] on input "Part Details" at bounding box center [210, 457] width 349 height 25
type input "main pcb"
click at [128, 515] on input "Quantity" at bounding box center [166, 517] width 258 height 24
type input "*"
click at [380, 510] on button "Order Part" at bounding box center [352, 516] width 68 height 25
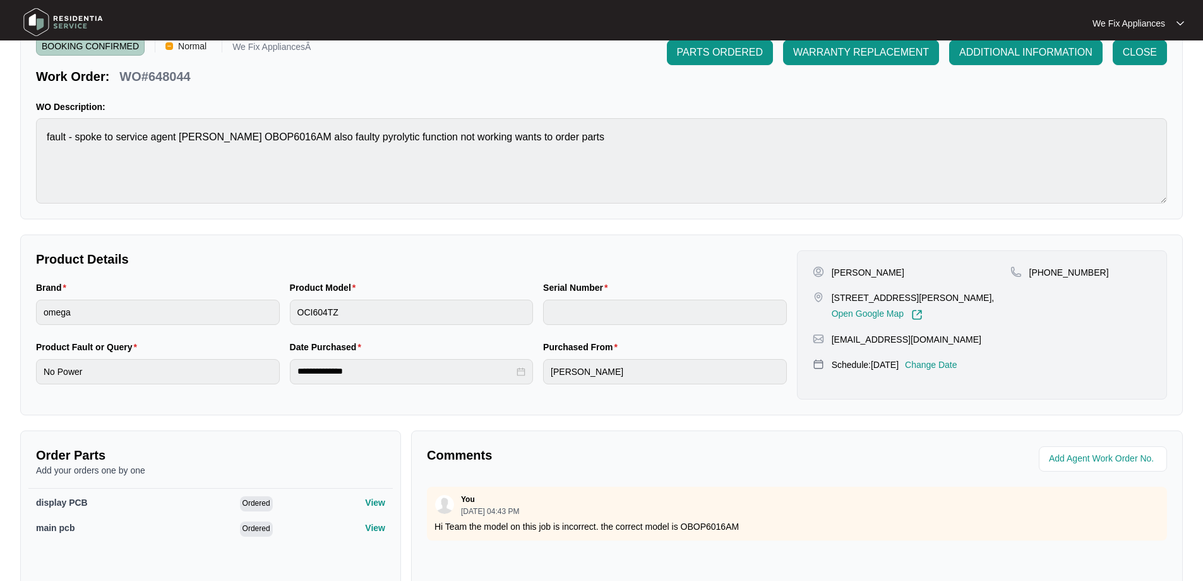
scroll to position [0, 0]
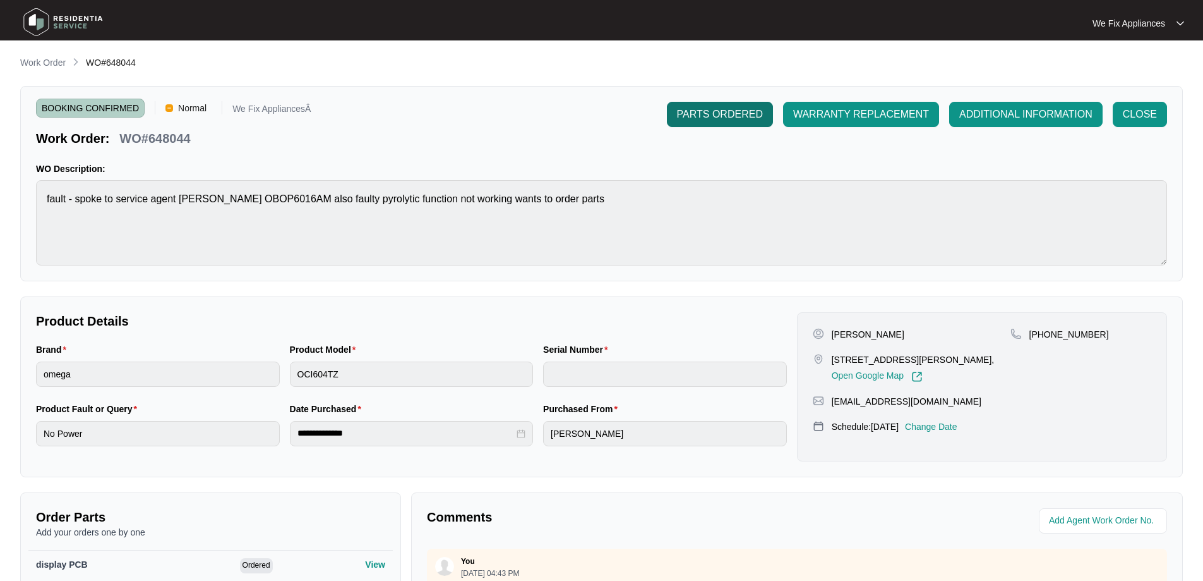
click at [696, 110] on span "PARTS ORDERED" at bounding box center [720, 114] width 86 height 15
click at [37, 24] on img at bounding box center [63, 22] width 88 height 38
